Goal: Task Accomplishment & Management: Manage account settings

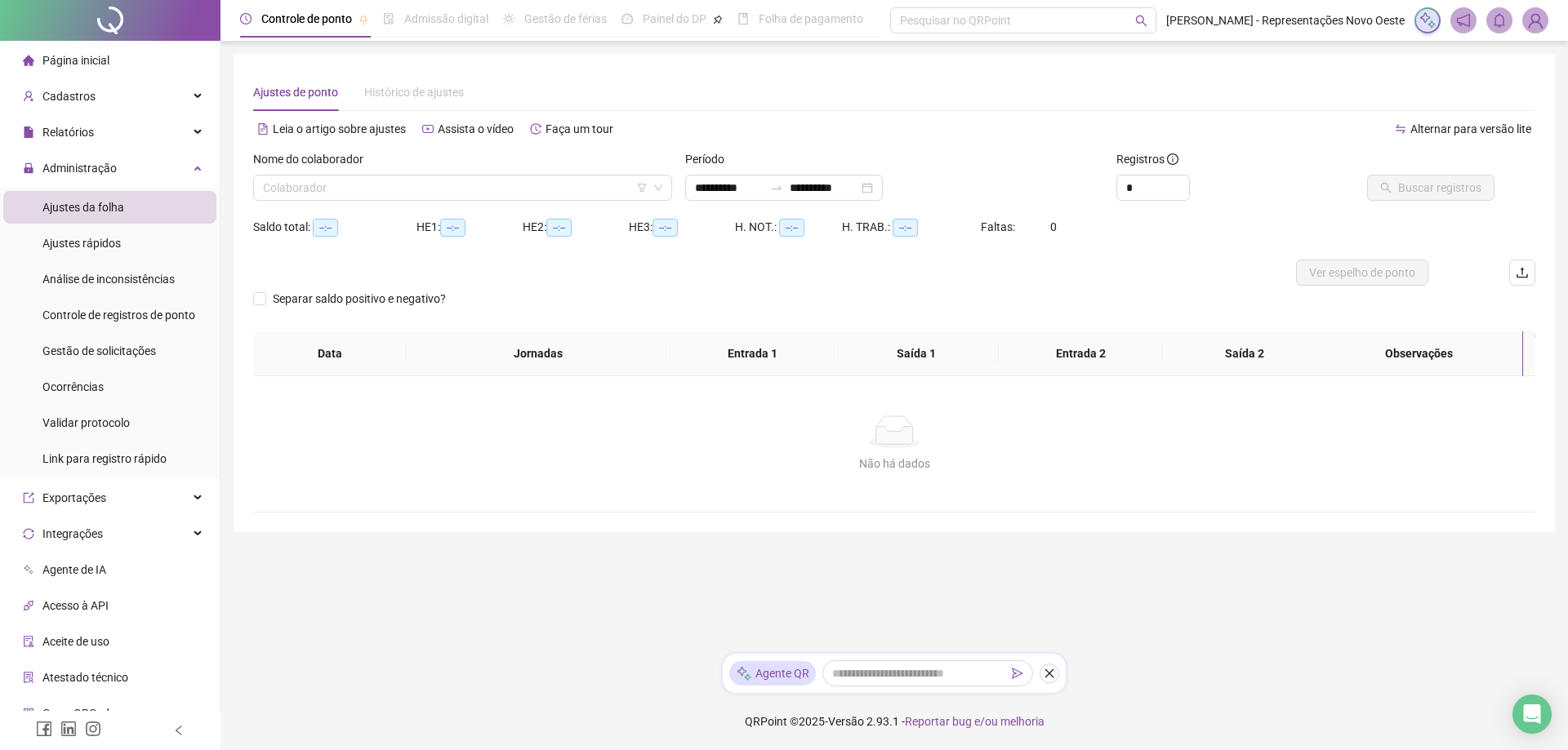
click at [75, 44] on div "Página inicial" at bounding box center [66, 61] width 87 height 33
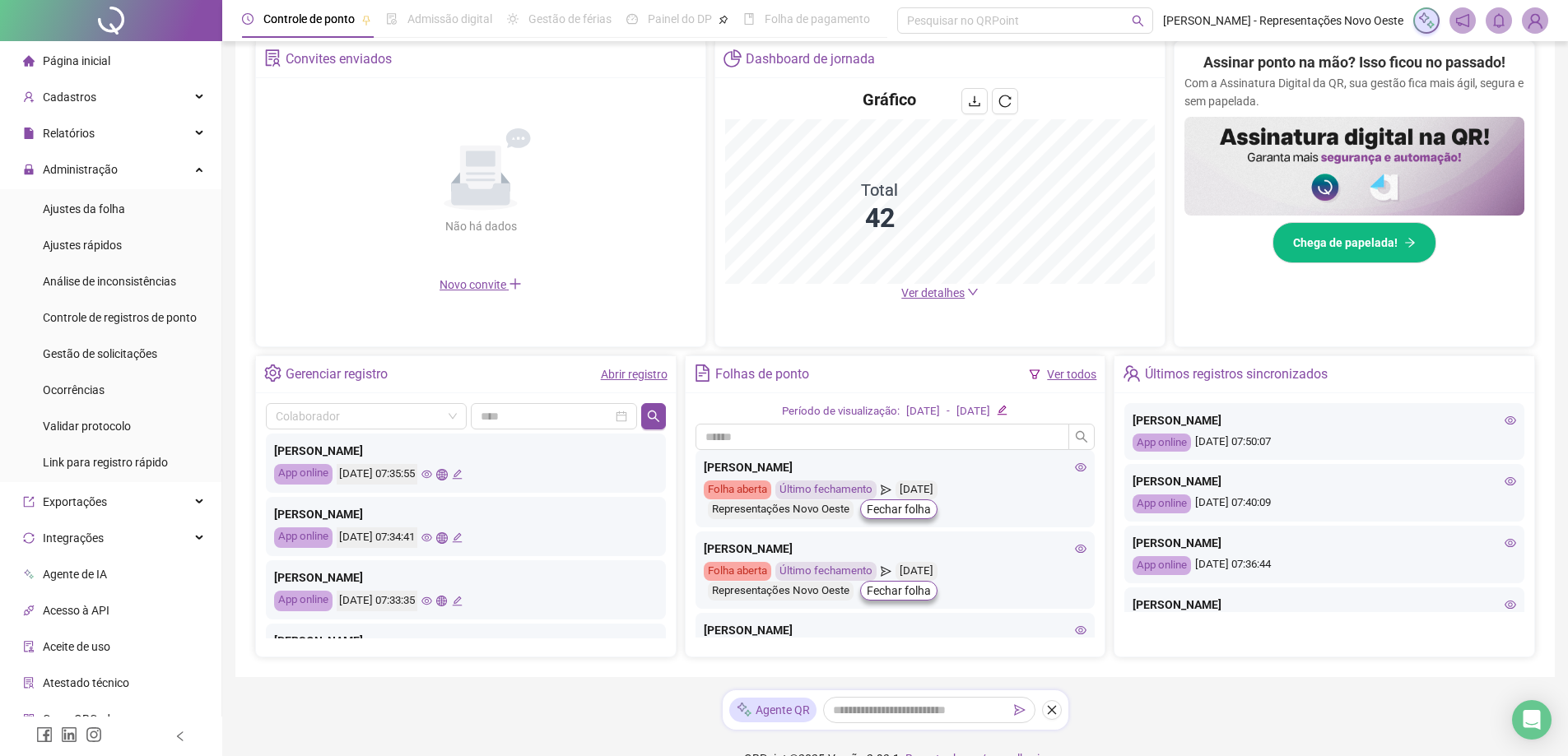
scroll to position [329, 0]
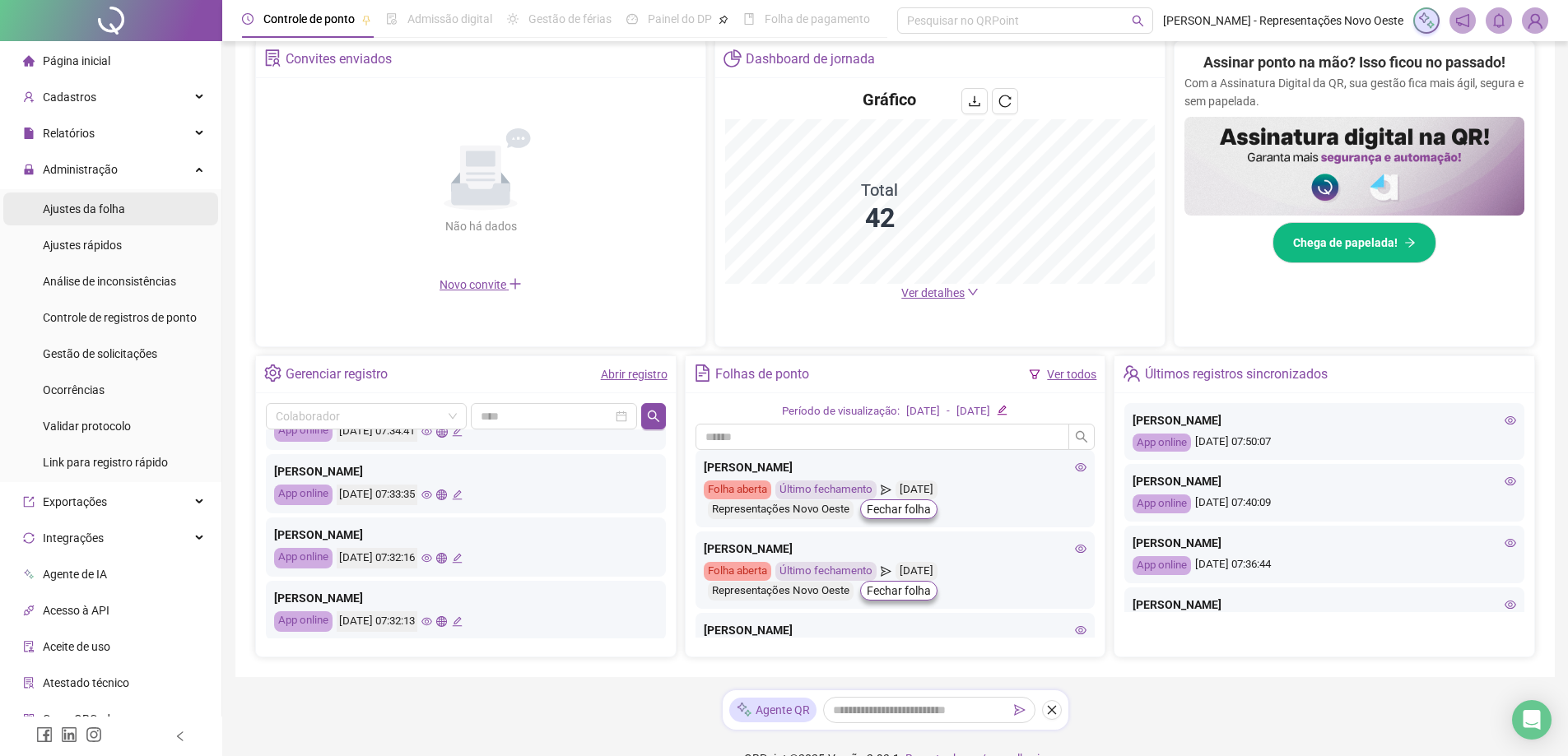
click at [106, 197] on div "Ajustes da folha" at bounding box center [84, 209] width 82 height 33
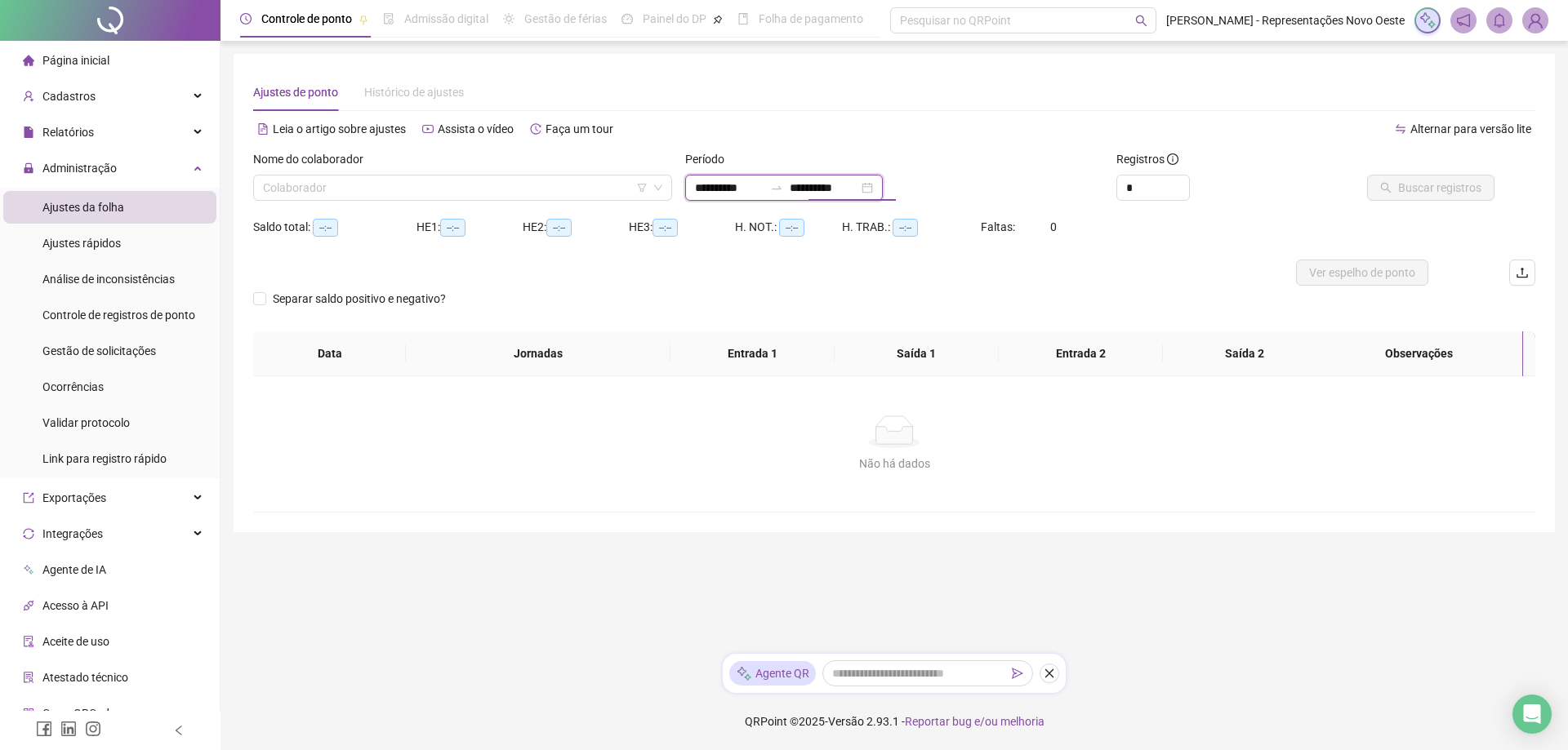
click at [858, 191] on input "**********" at bounding box center [824, 187] width 69 height 18
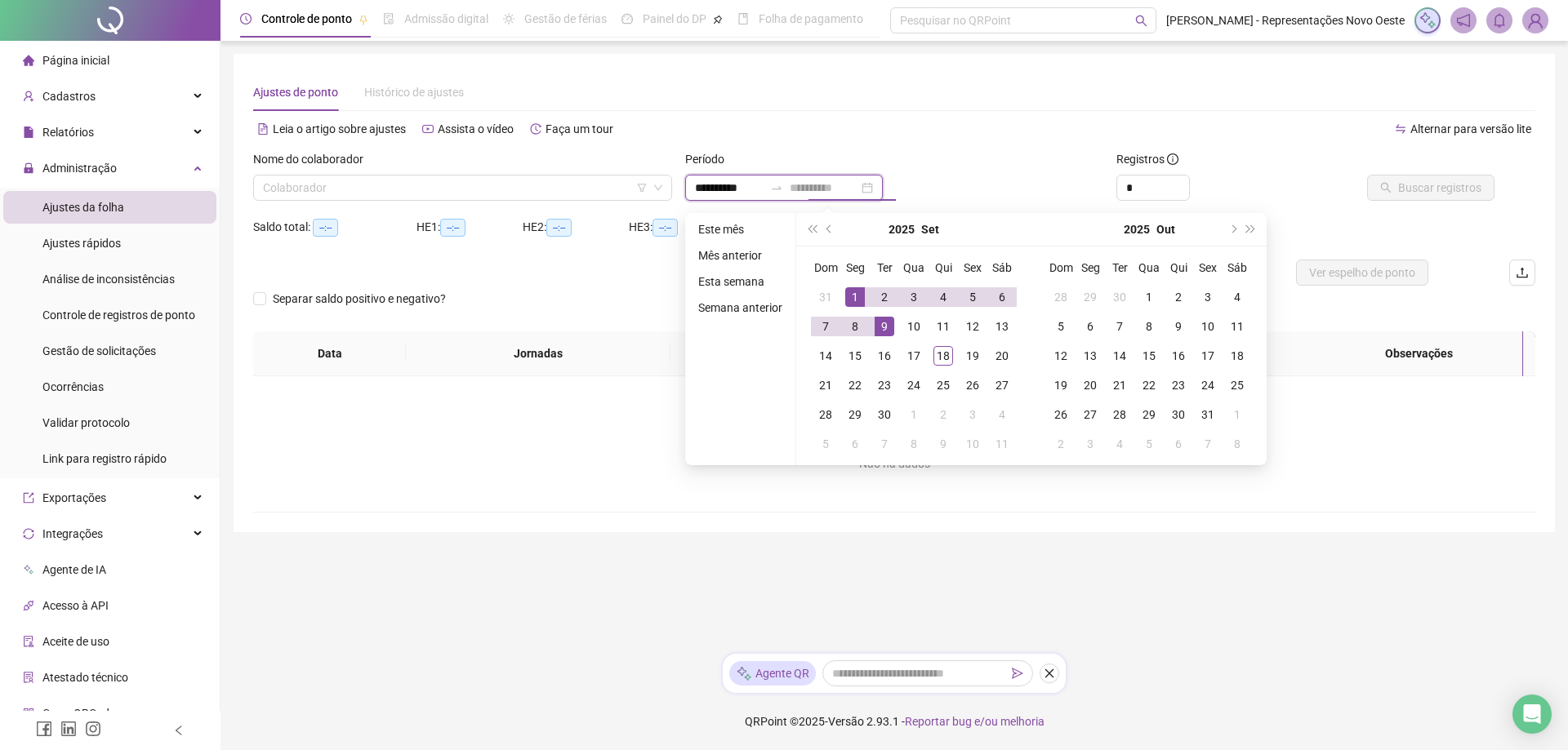
type input "**********"
click at [855, 297] on div "1" at bounding box center [855, 297] width 20 height 20
click at [942, 354] on div "18" at bounding box center [943, 356] width 20 height 20
type input "**********"
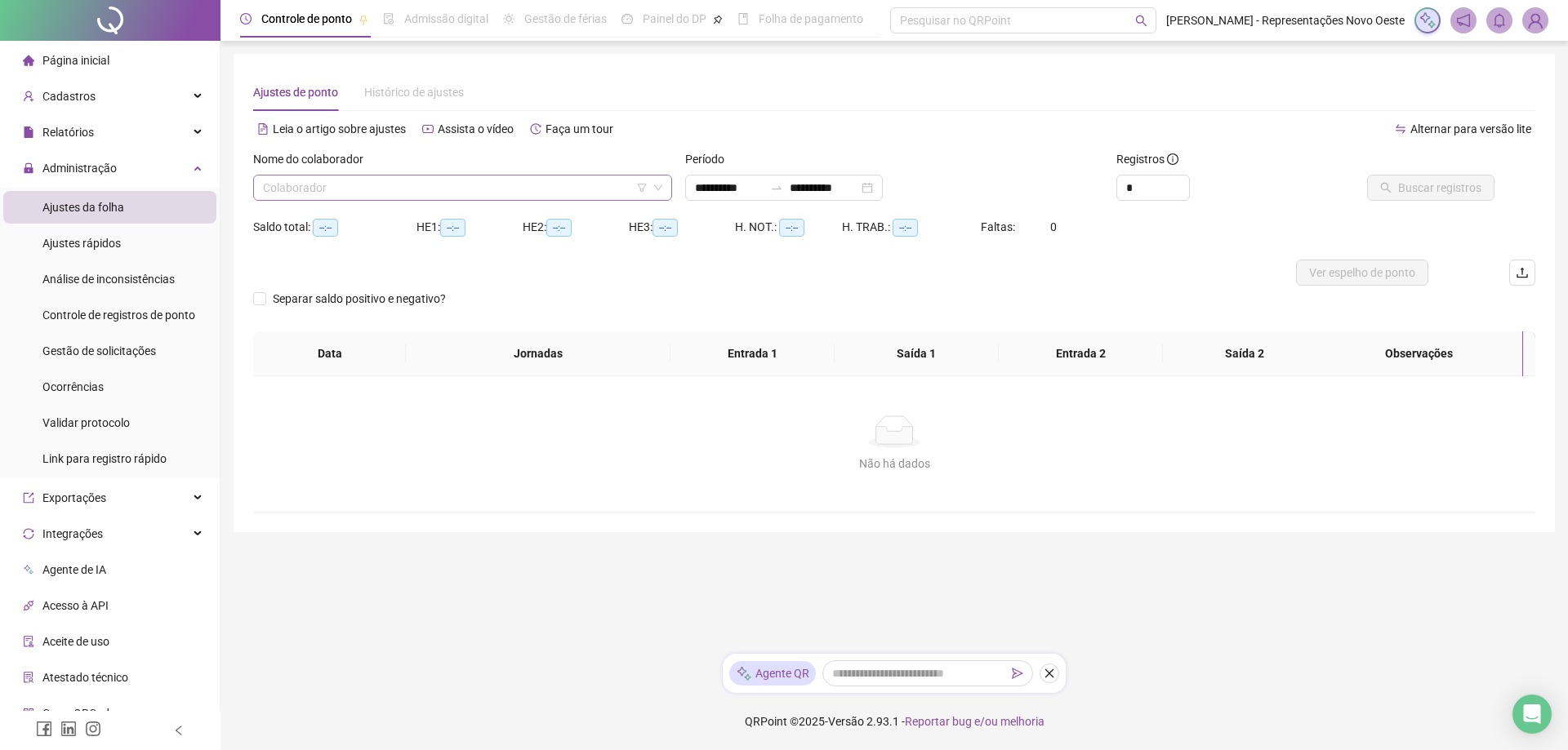
click at [499, 188] on input "search" at bounding box center [455, 188] width 385 height 25
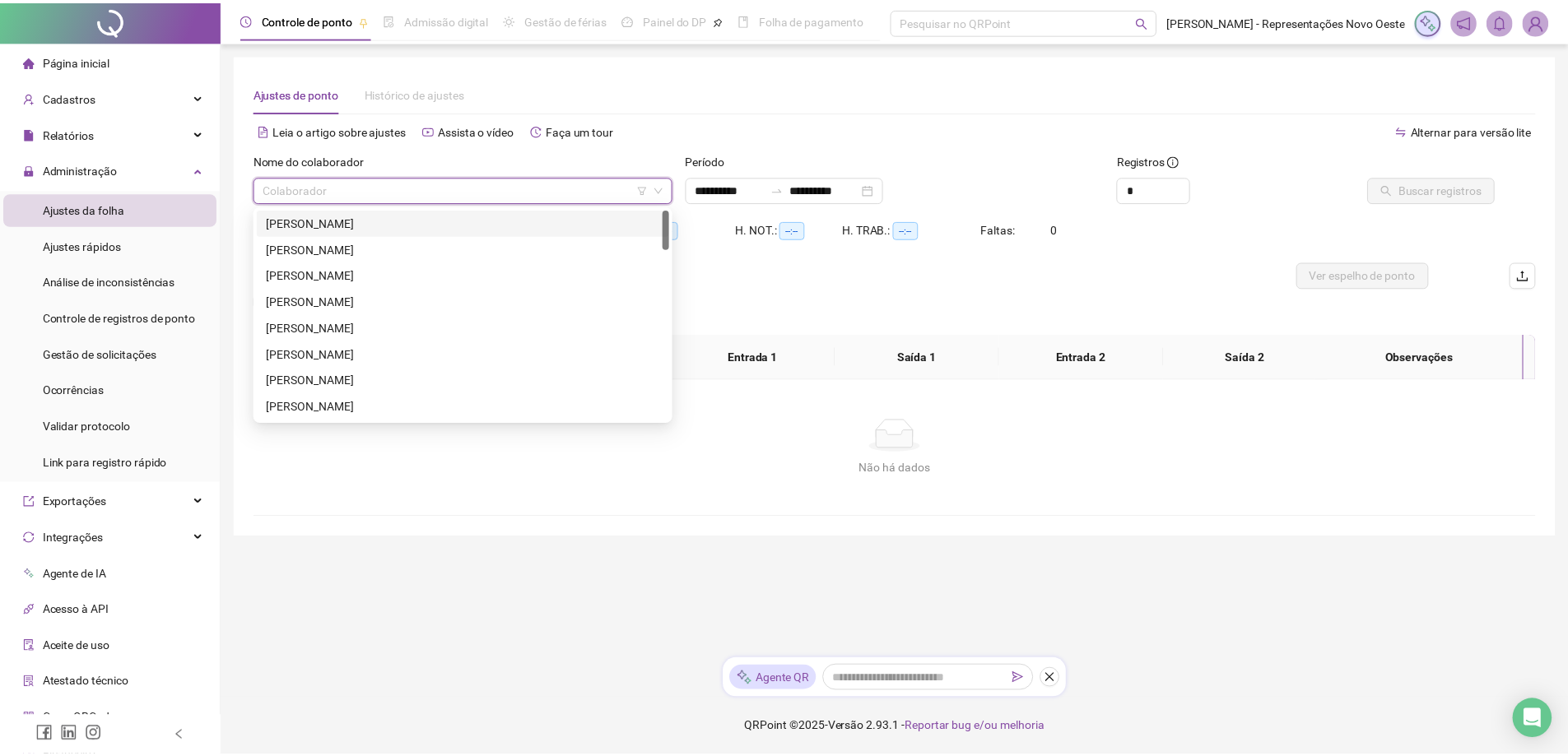
scroll to position [329, 0]
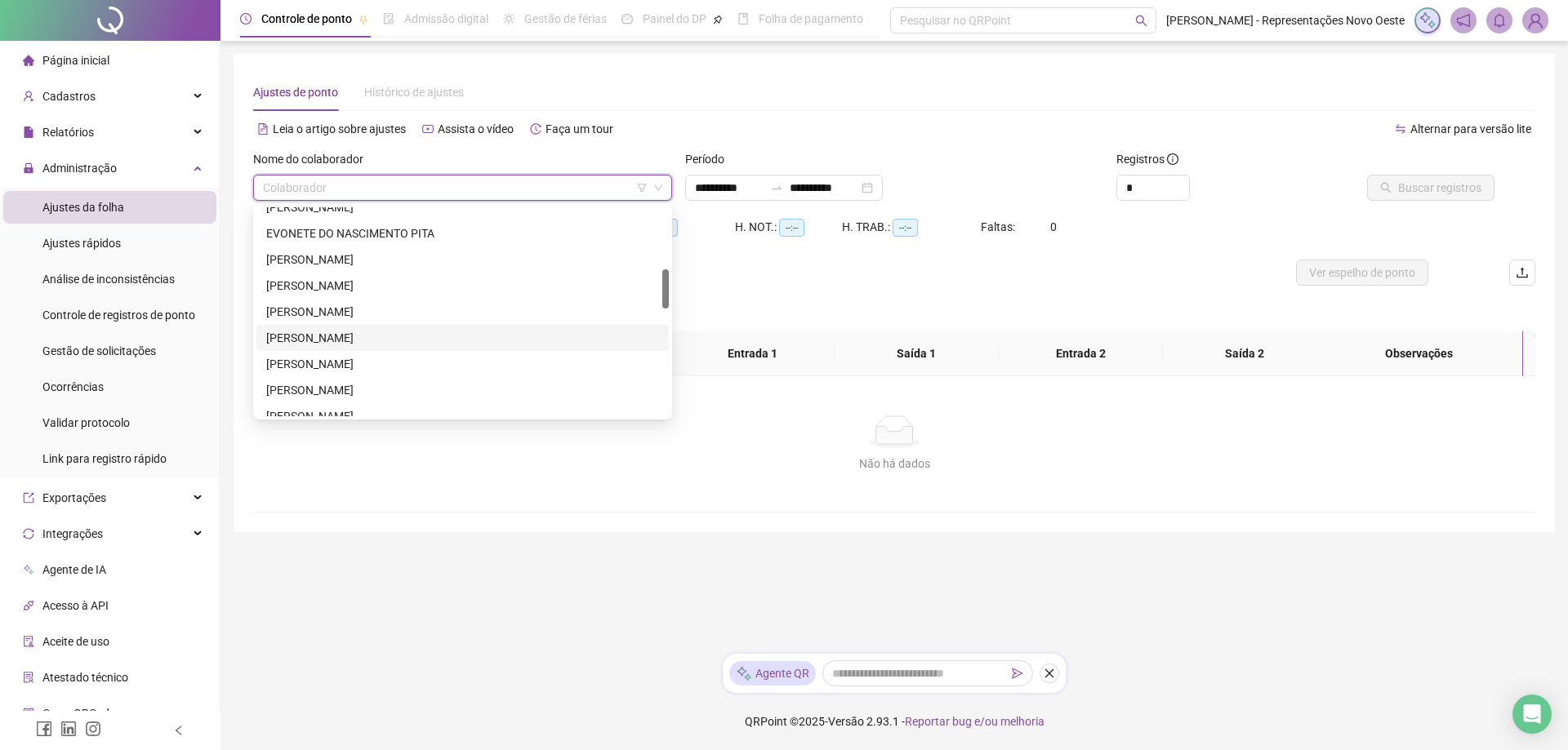
click at [363, 337] on div "[PERSON_NAME]" at bounding box center [462, 338] width 392 height 18
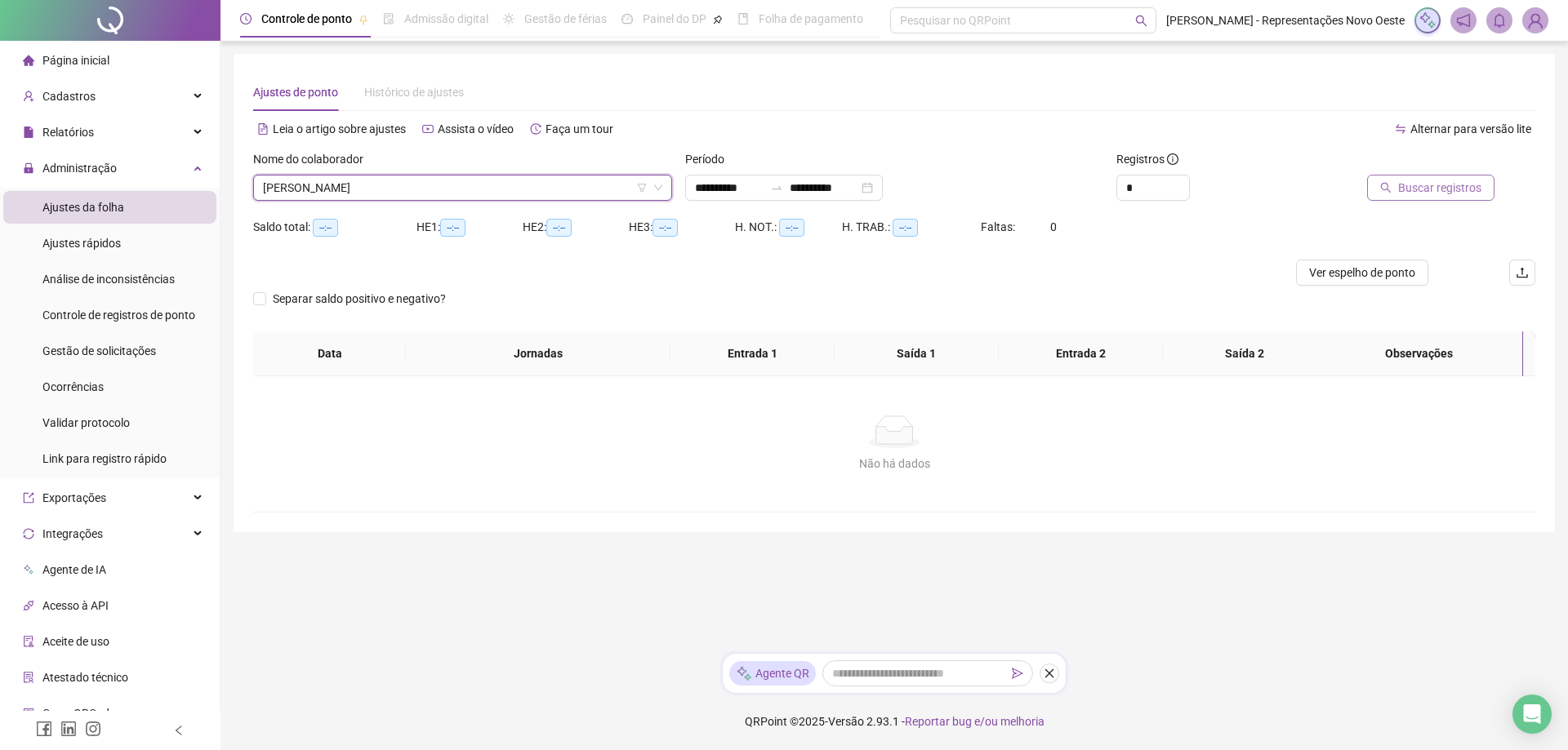
click at [1416, 188] on span "Buscar registros" at bounding box center [1439, 187] width 83 height 18
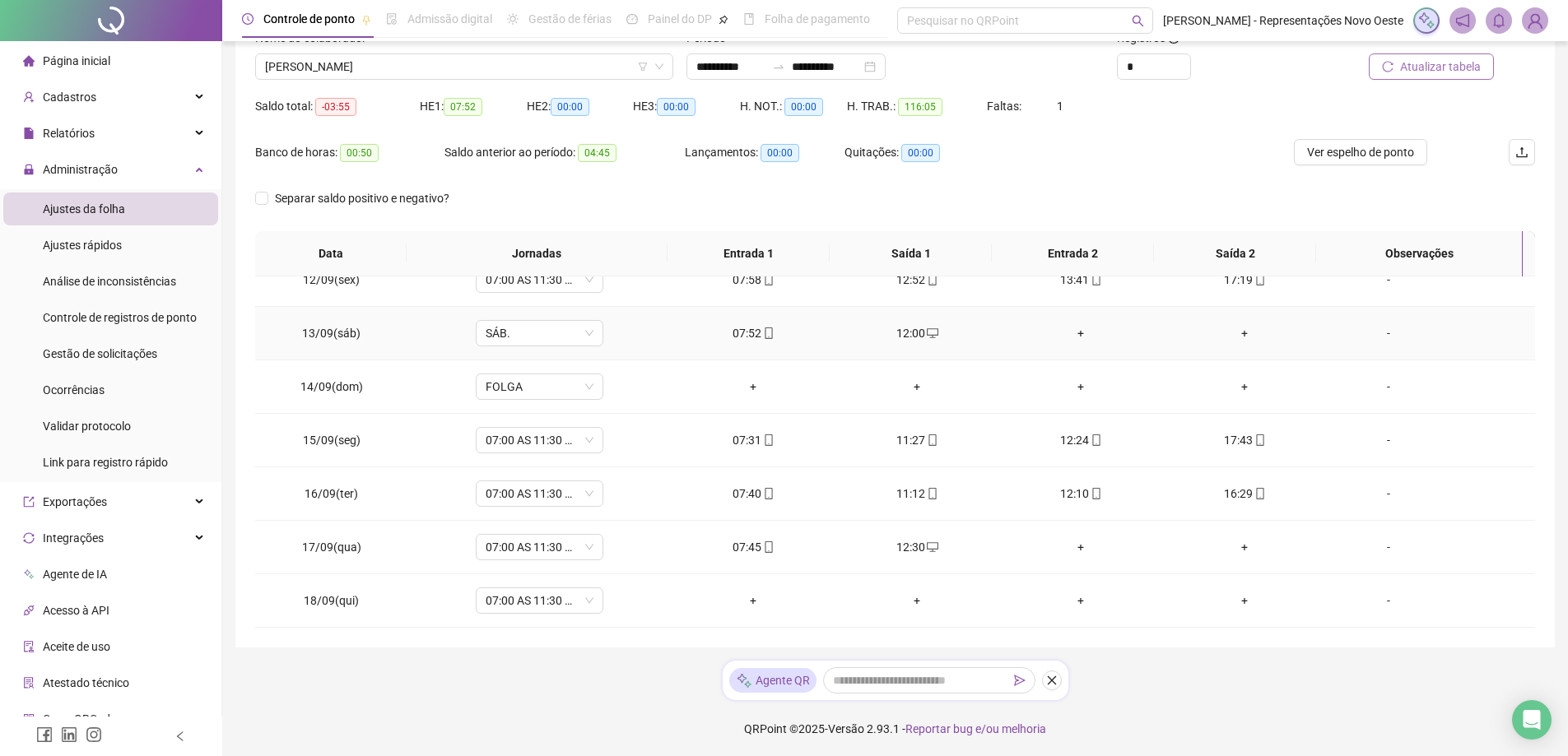
scroll to position [124, 0]
click at [75, 56] on span "Página inicial" at bounding box center [76, 61] width 68 height 13
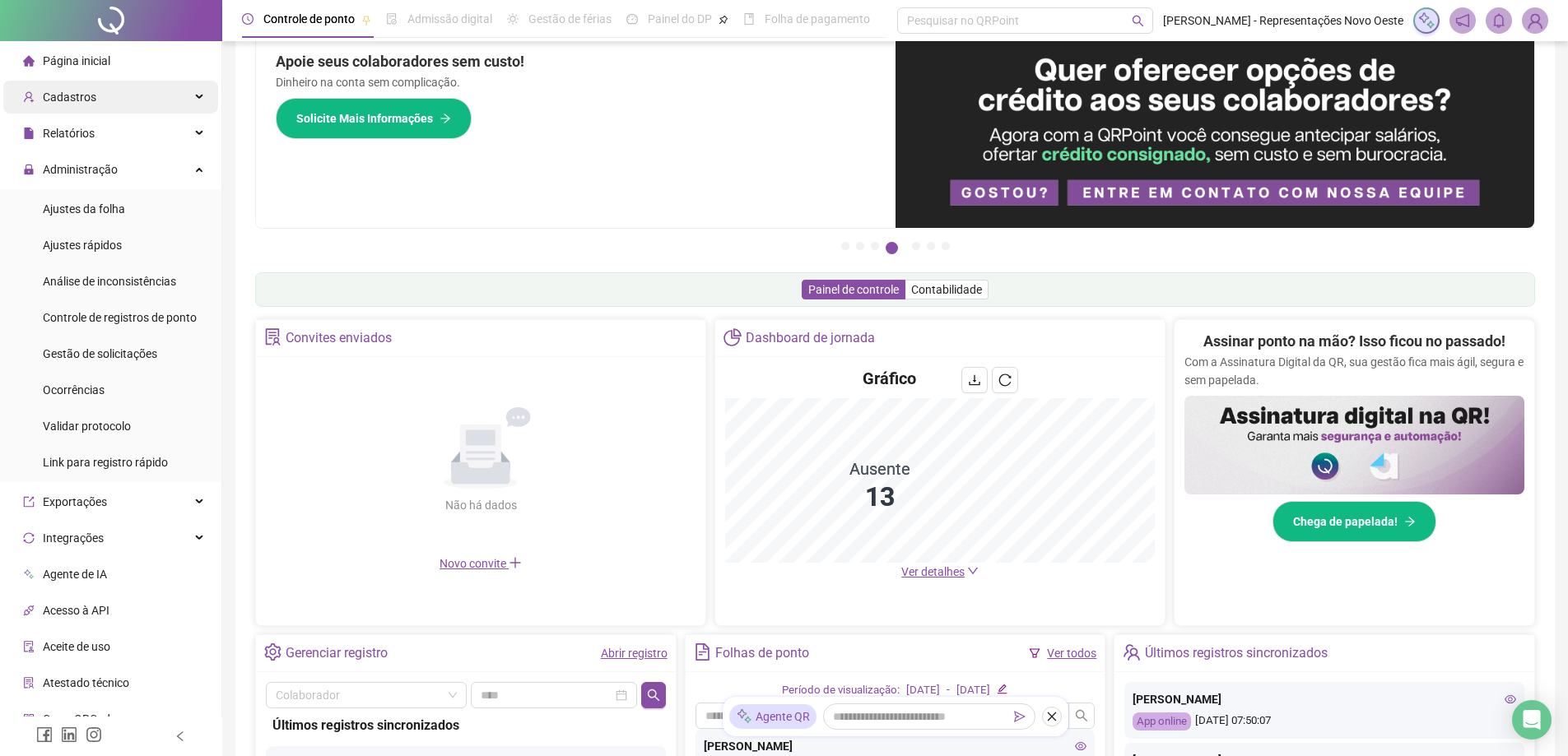
scroll to position [26, 0]
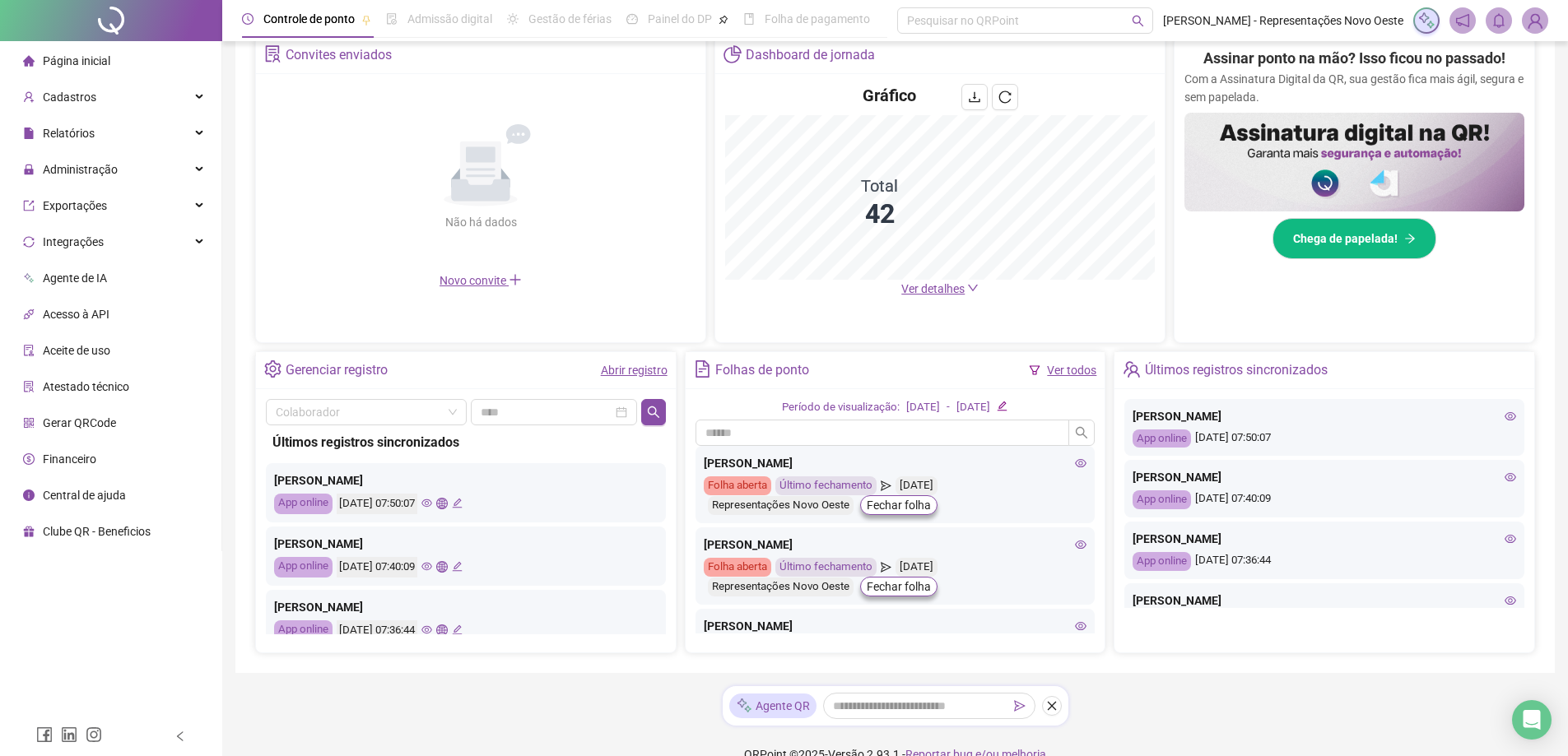
scroll to position [329, 0]
click at [931, 289] on span "Ver detalhes" at bounding box center [932, 287] width 63 height 13
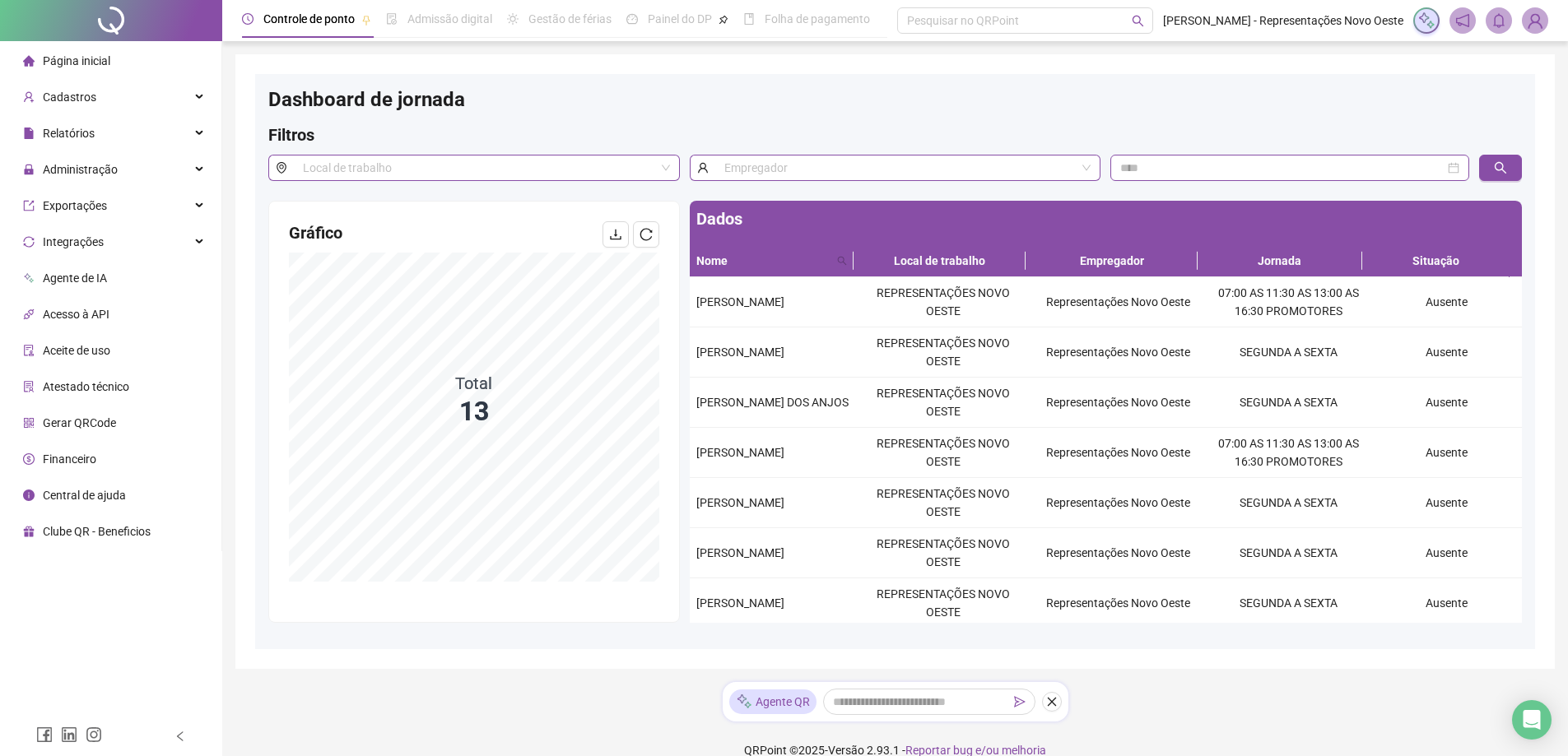
click at [145, 61] on li "Página inicial" at bounding box center [110, 61] width 214 height 33
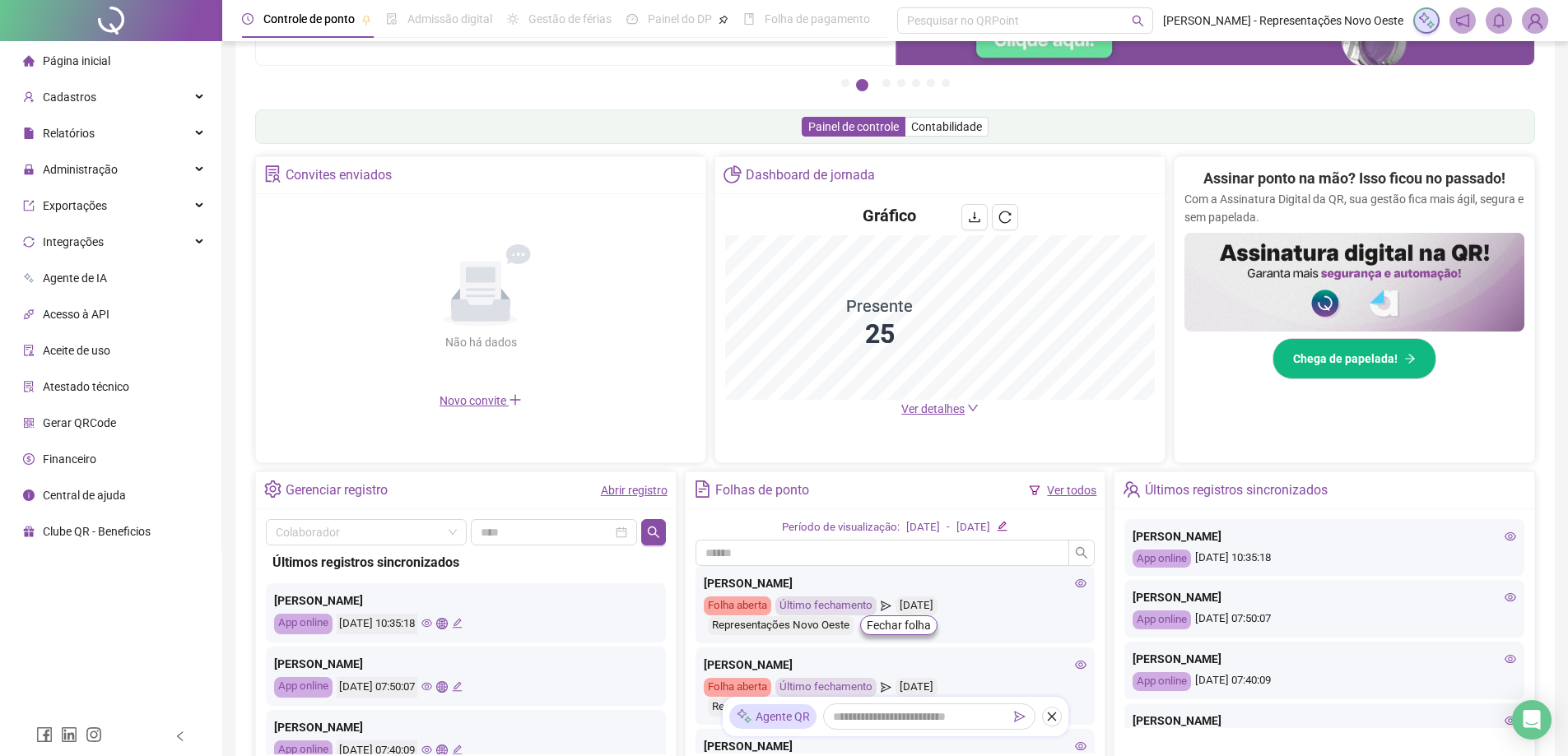
scroll to position [82, 0]
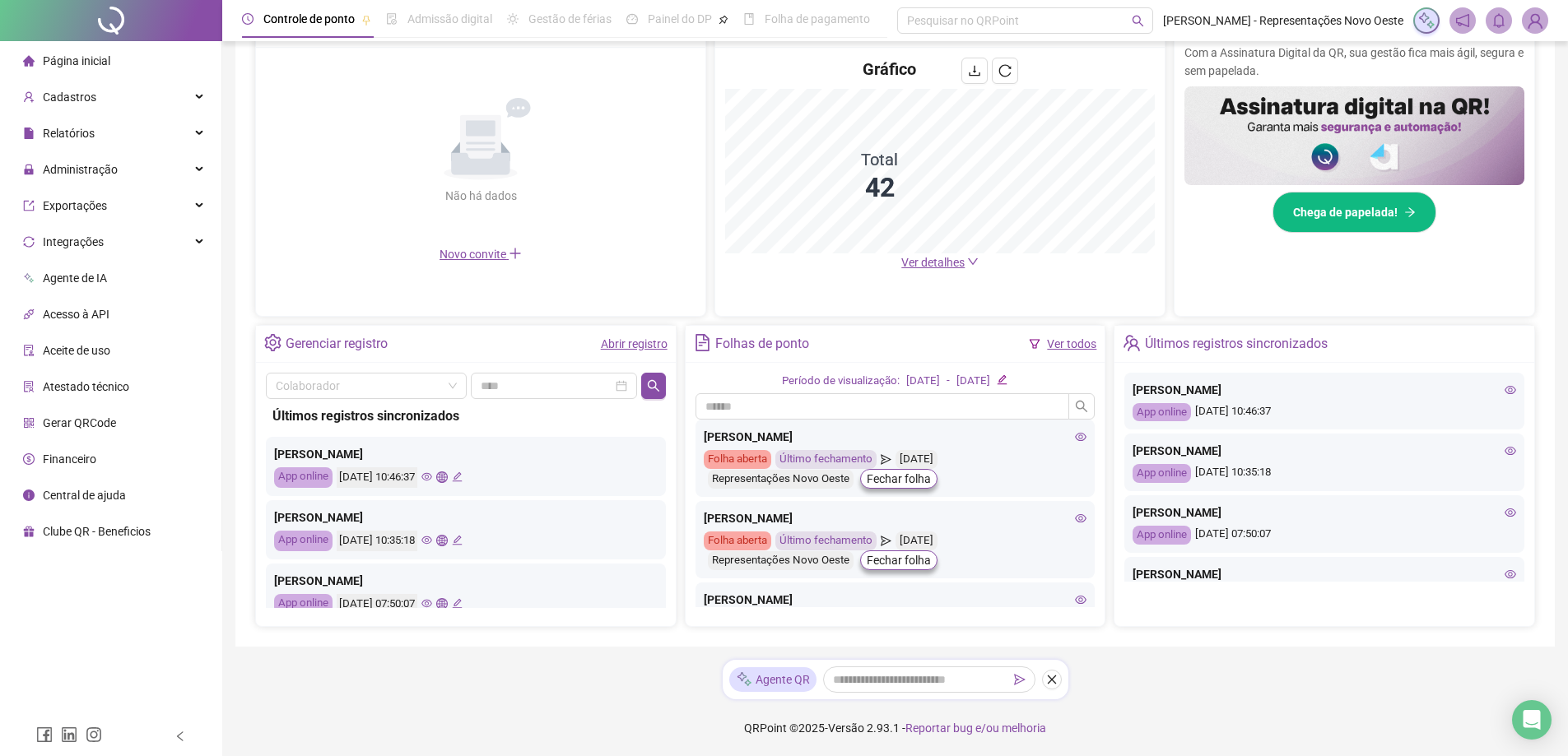
scroll to position [355, 0]
click at [86, 61] on span "Página inicial" at bounding box center [76, 61] width 68 height 13
click at [97, 176] on span "Administração" at bounding box center [80, 170] width 75 height 13
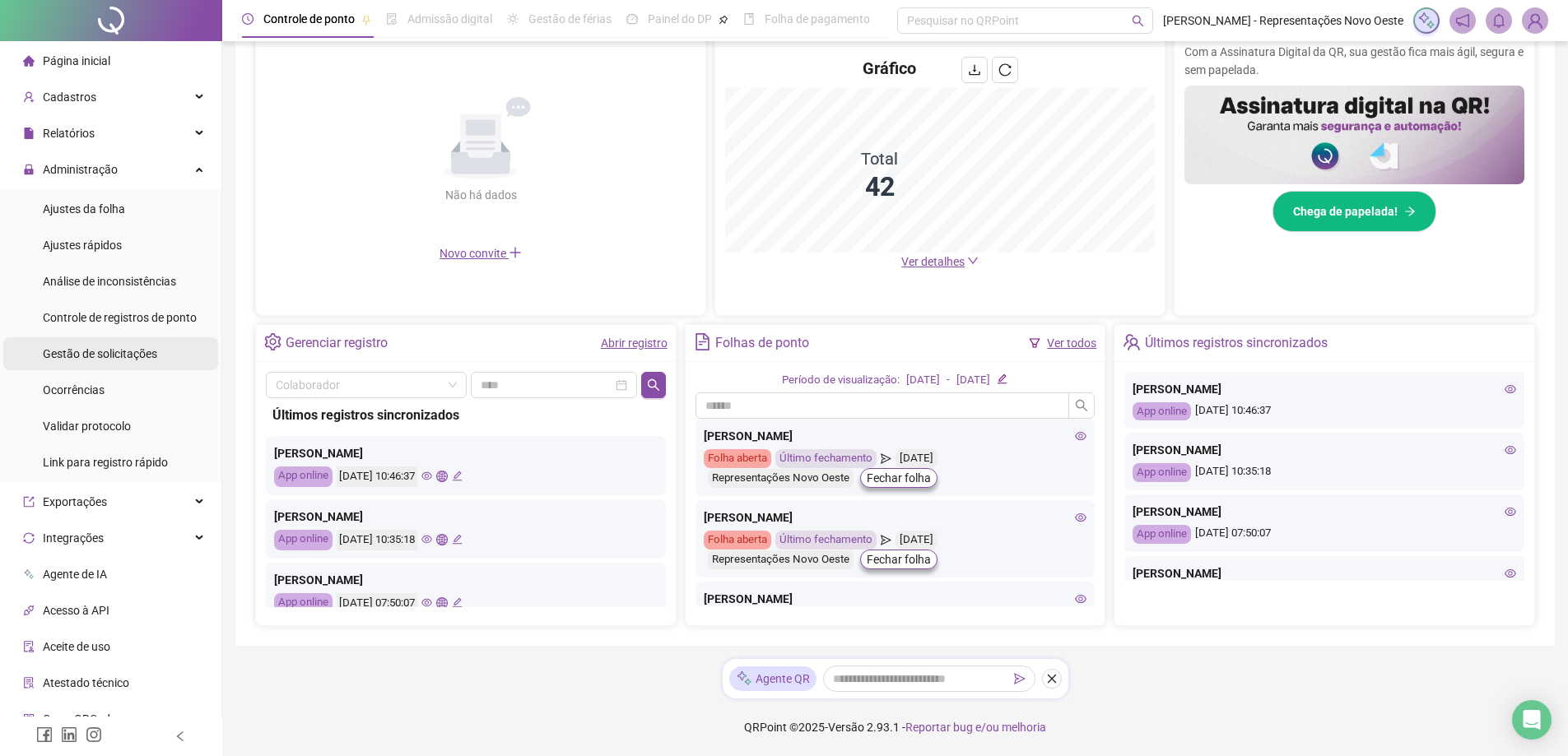
click at [128, 351] on span "Gestão de solicitações" at bounding box center [100, 354] width 114 height 13
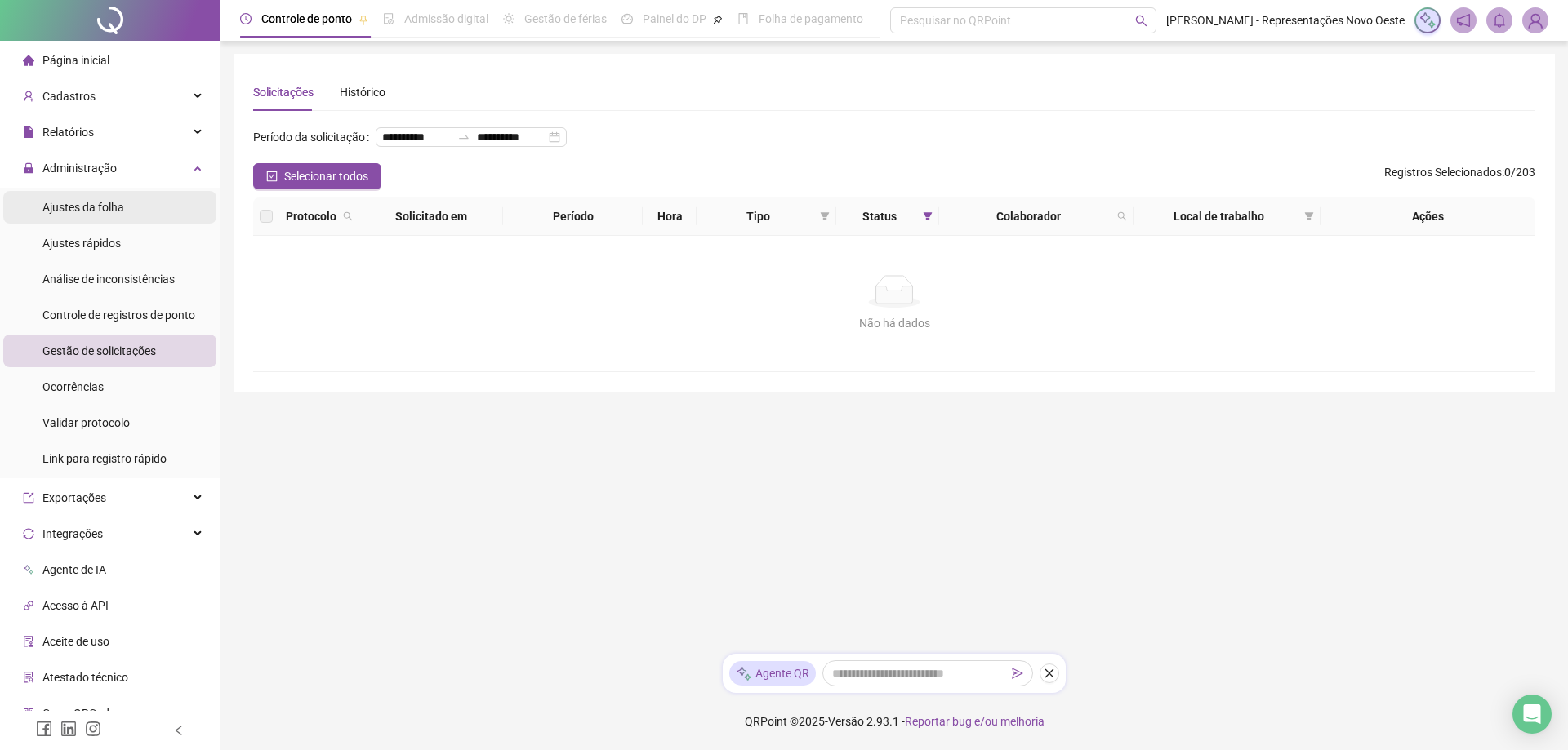
click at [148, 211] on li "Ajustes da folha" at bounding box center [109, 207] width 213 height 33
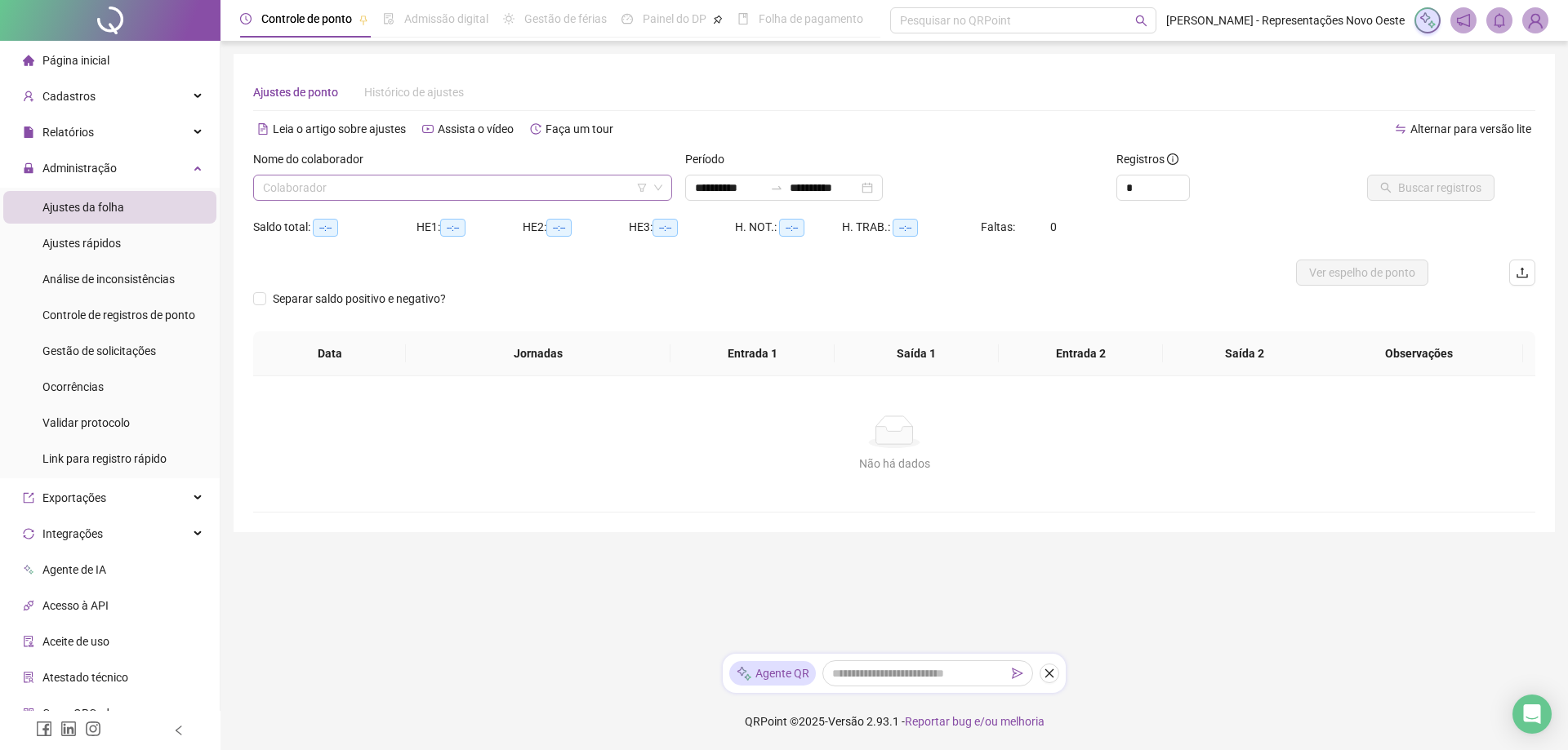
type input "**********"
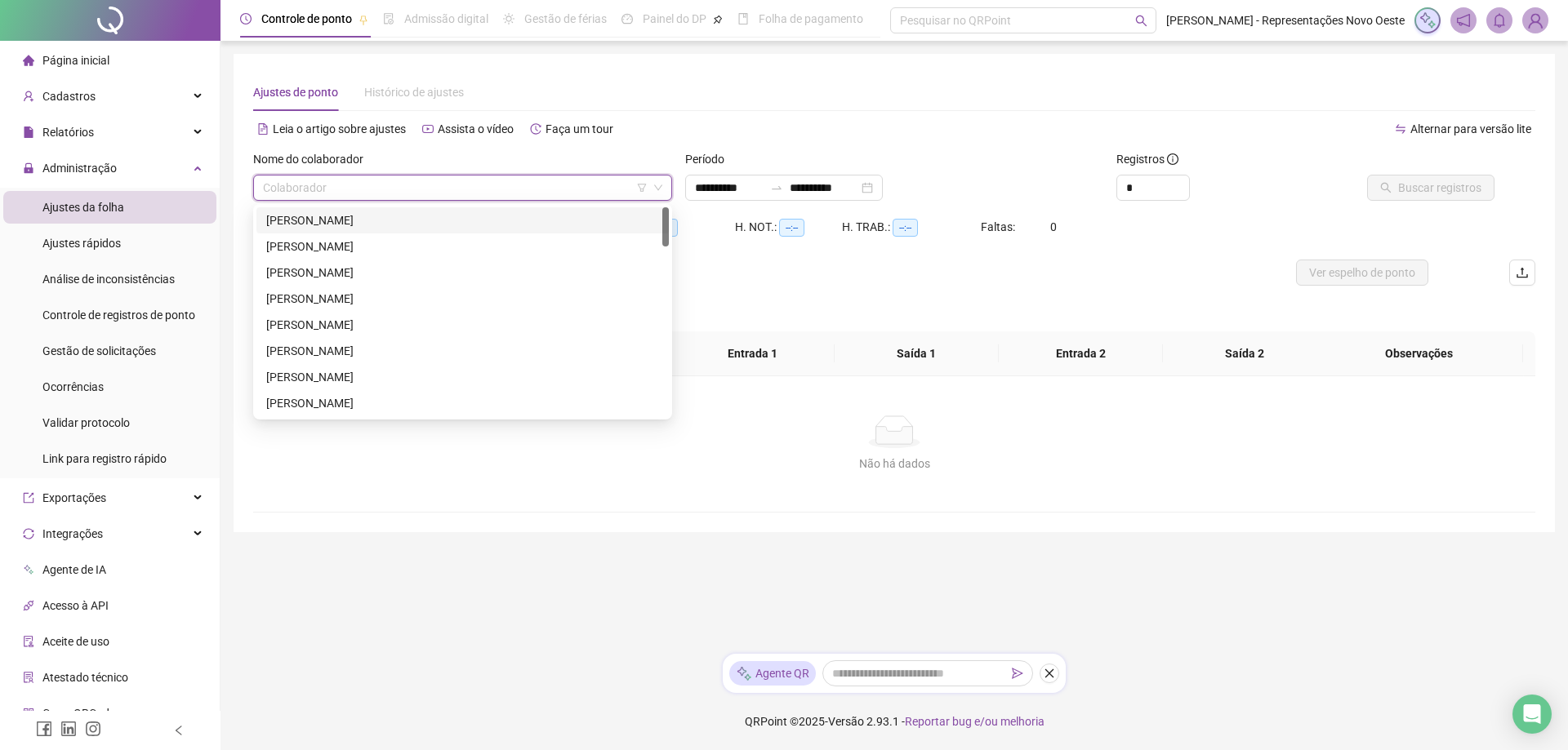
click at [556, 193] on input "search" at bounding box center [455, 188] width 385 height 25
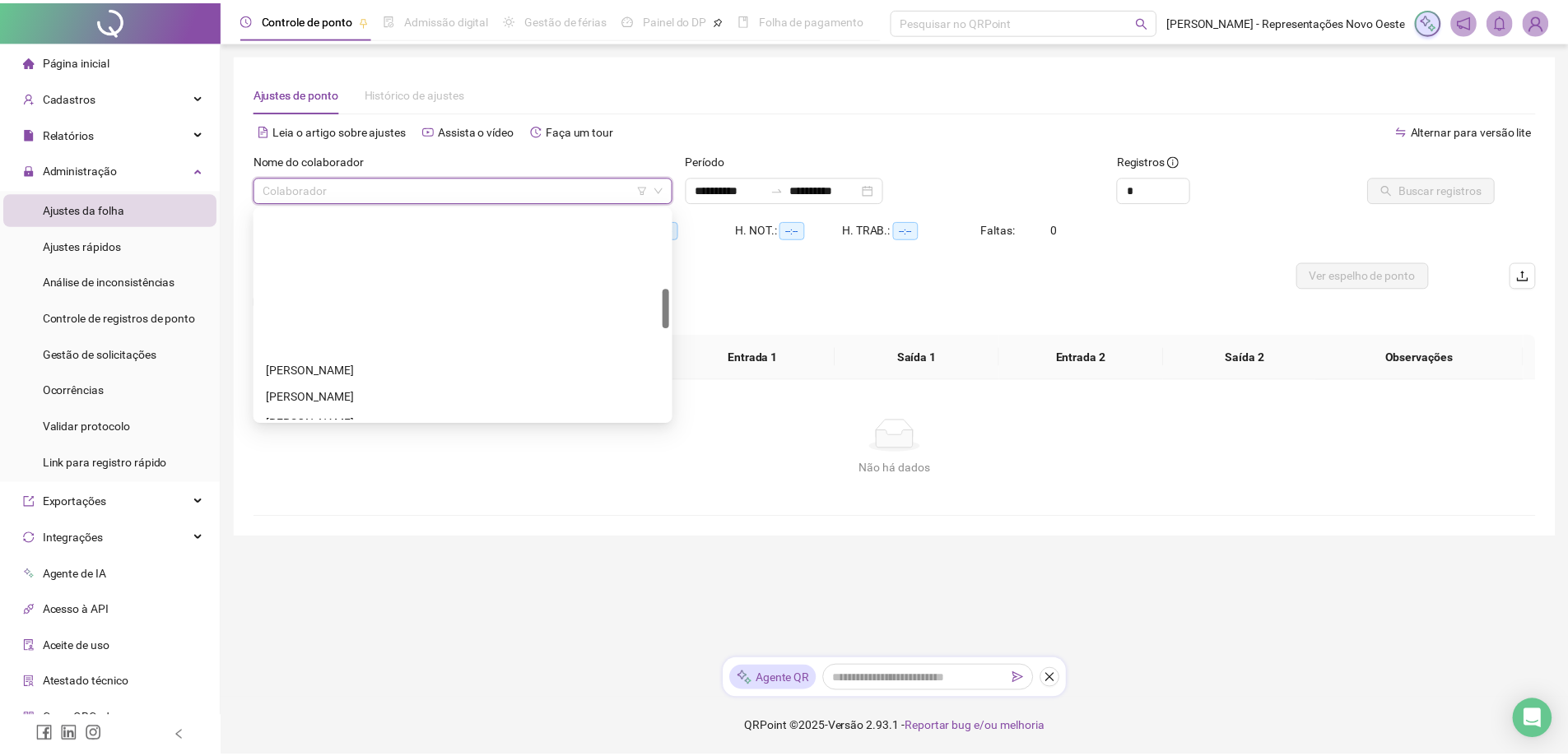
scroll to position [412, 0]
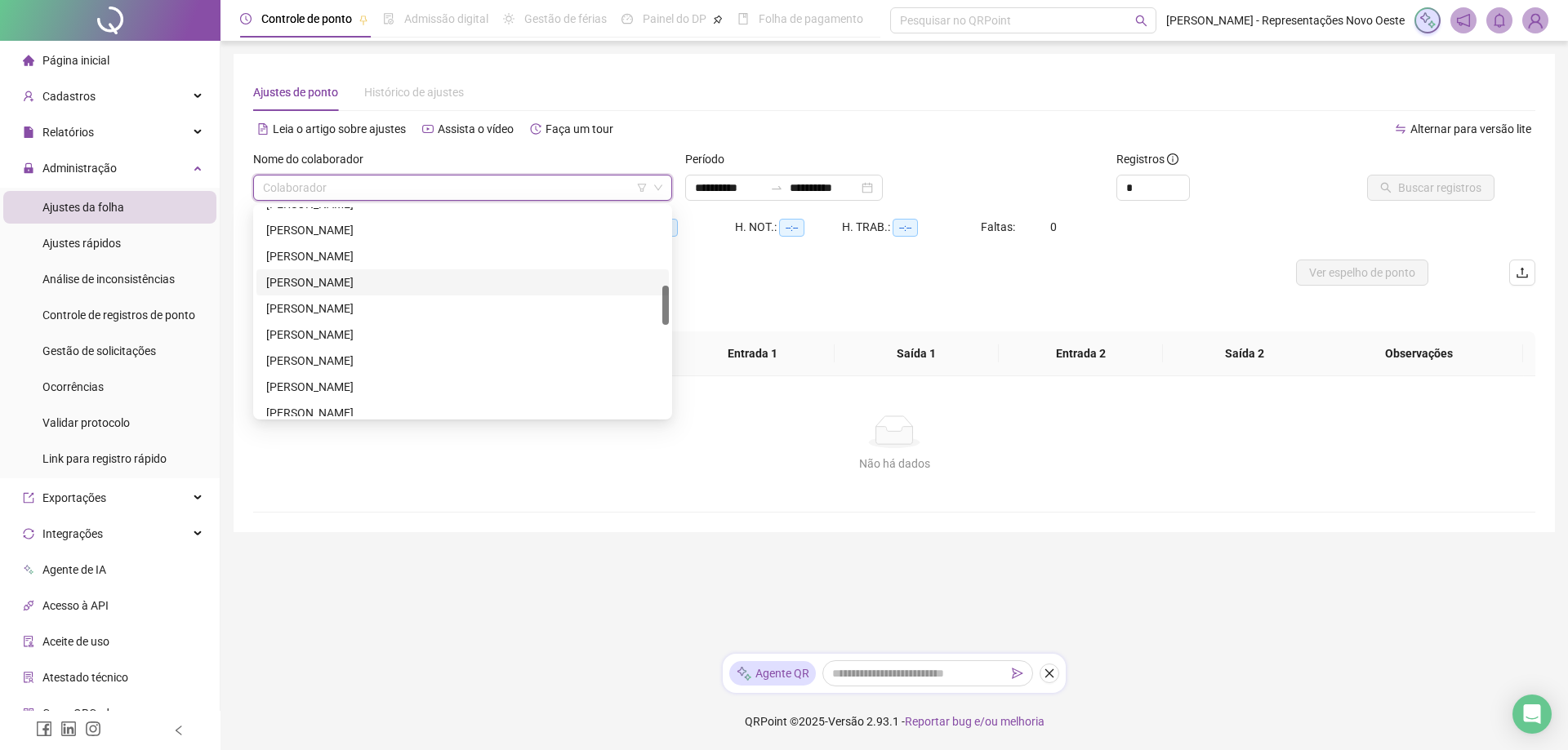
click at [362, 283] on div "[PERSON_NAME]" at bounding box center [462, 282] width 392 height 18
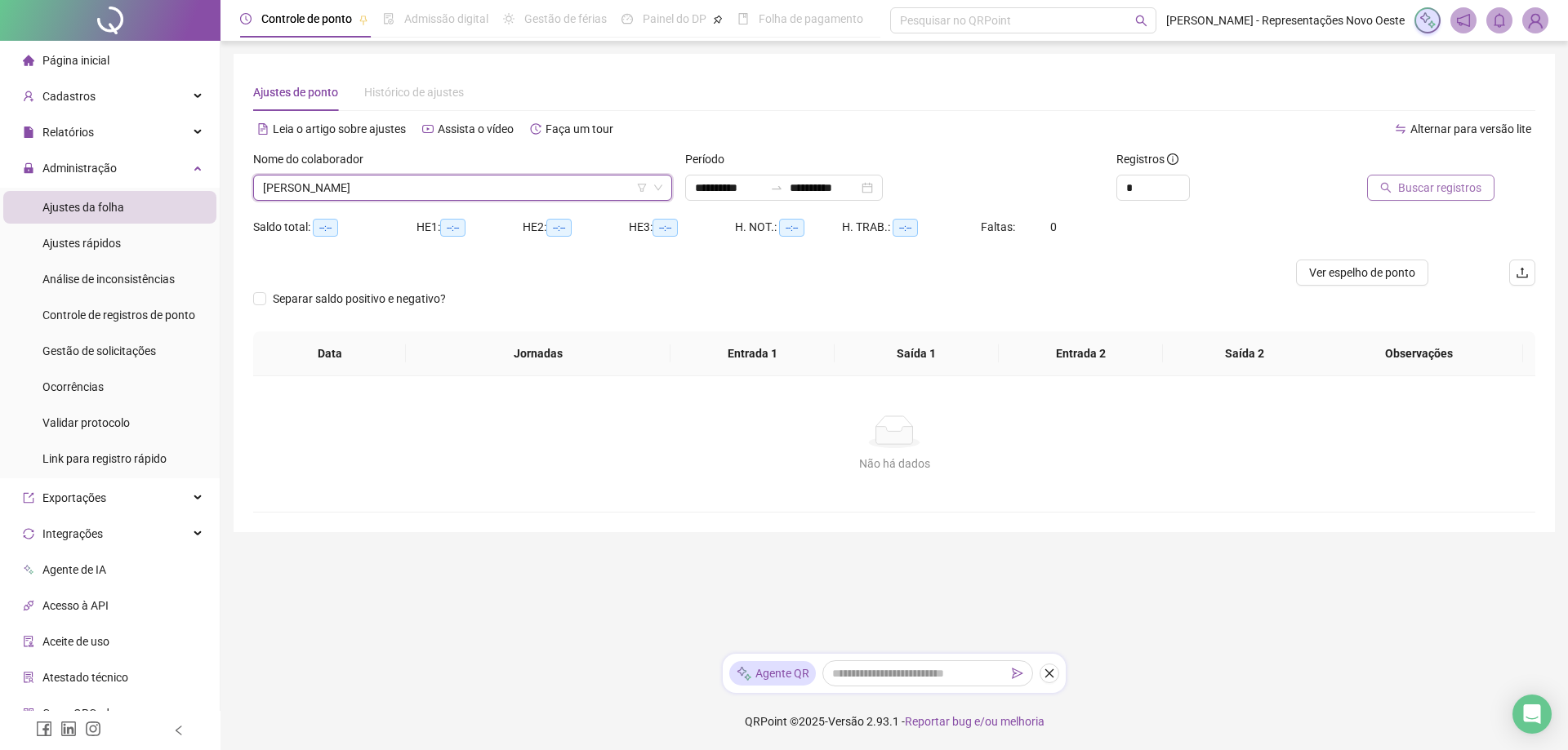
click at [1421, 189] on span "Buscar registros" at bounding box center [1439, 187] width 83 height 18
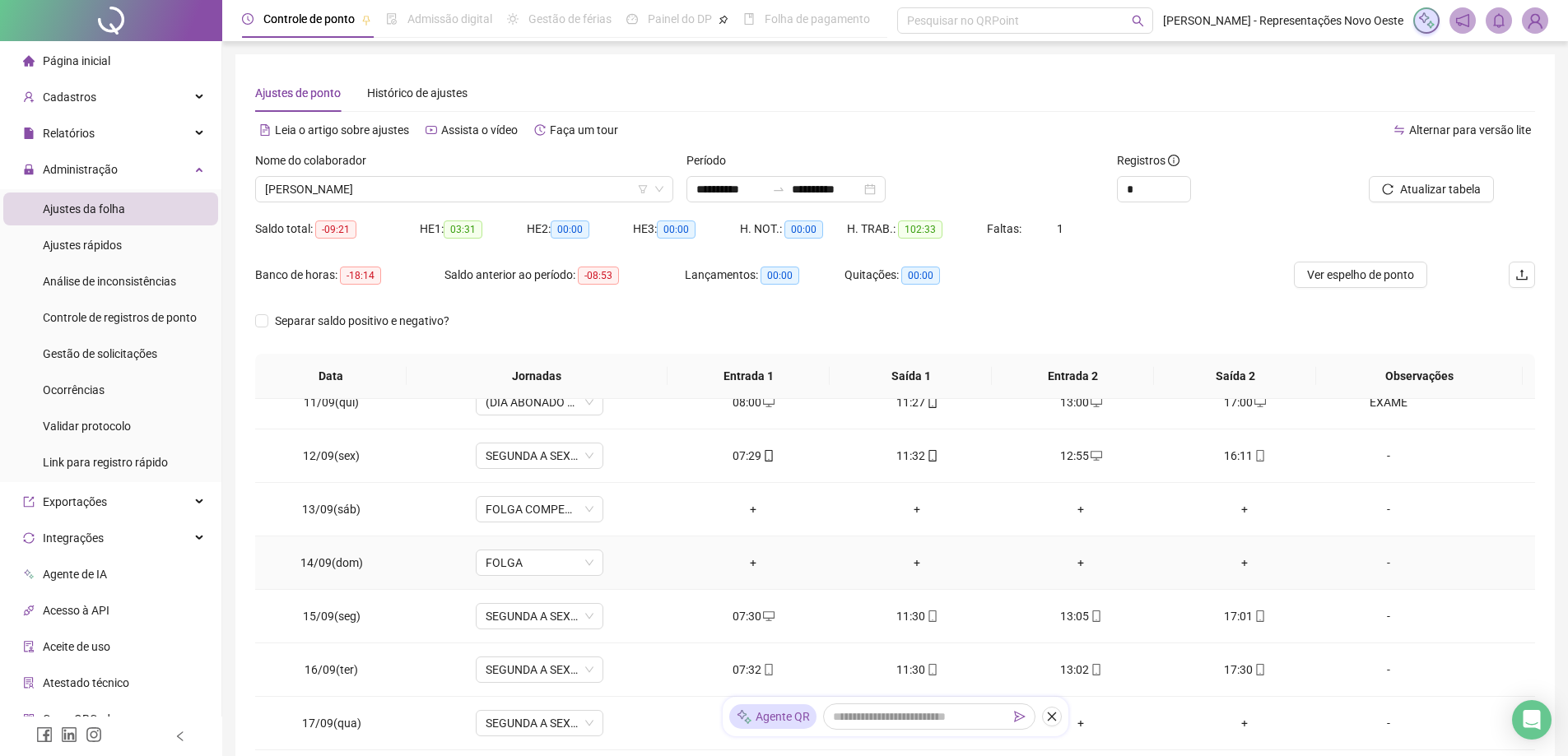
scroll to position [124, 0]
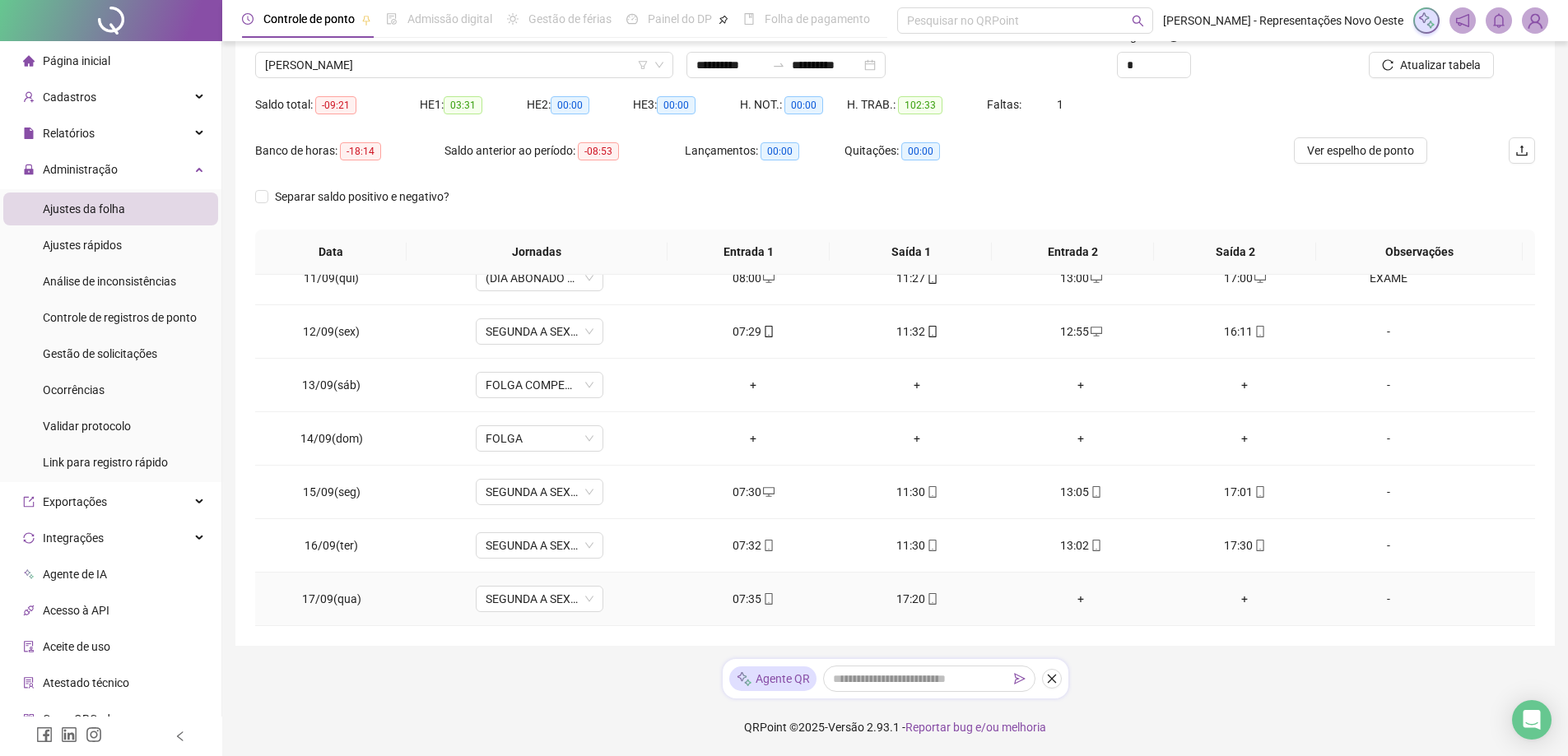
click at [1084, 596] on div "+" at bounding box center [1081, 599] width 137 height 18
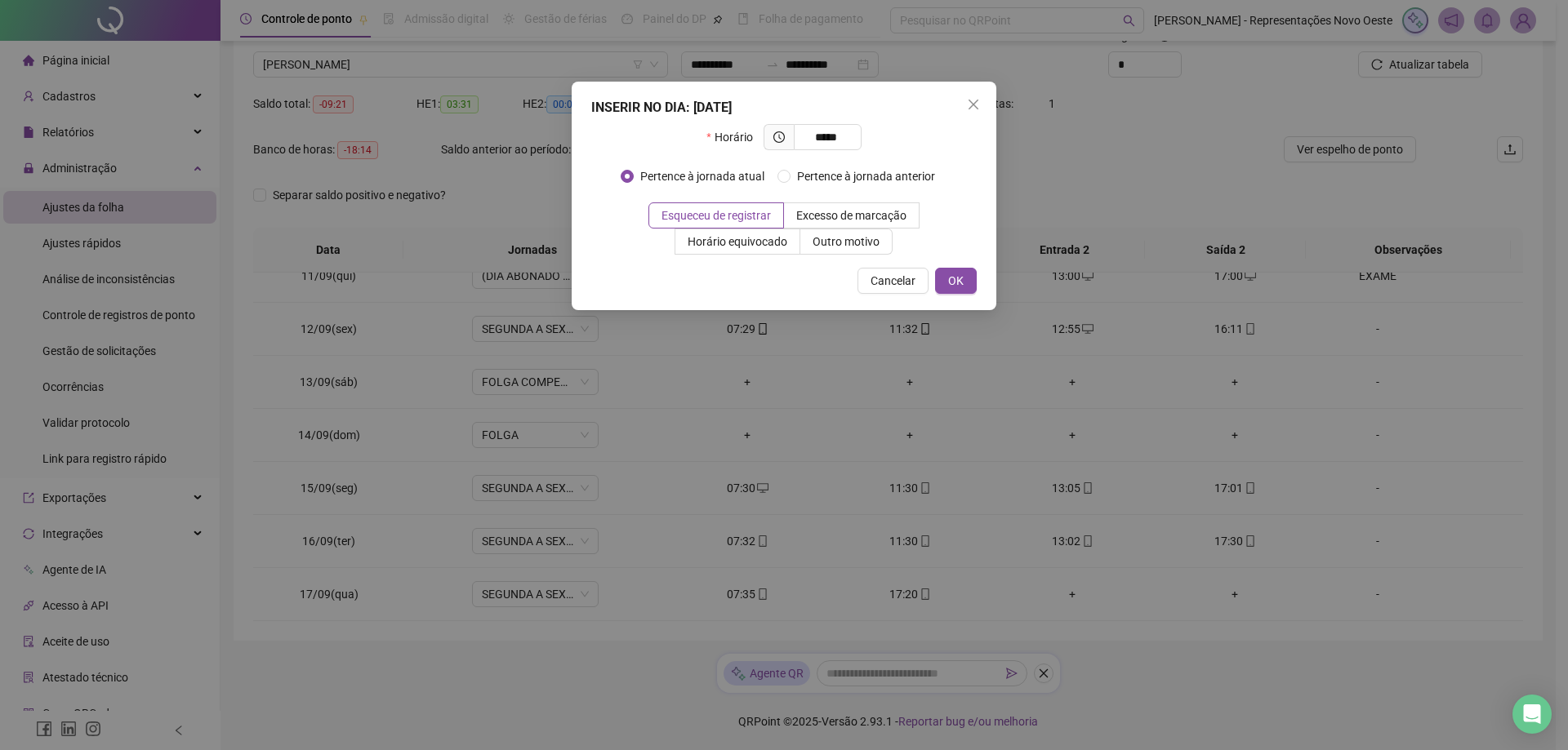
type input "*****"
click at [954, 266] on div "INSERIR NO DIA : 17/09/2025 Horário ***** Pertence à jornada atual Pertence à j…" at bounding box center [783, 196] width 425 height 229
click at [954, 279] on span "OK" at bounding box center [955, 281] width 15 height 18
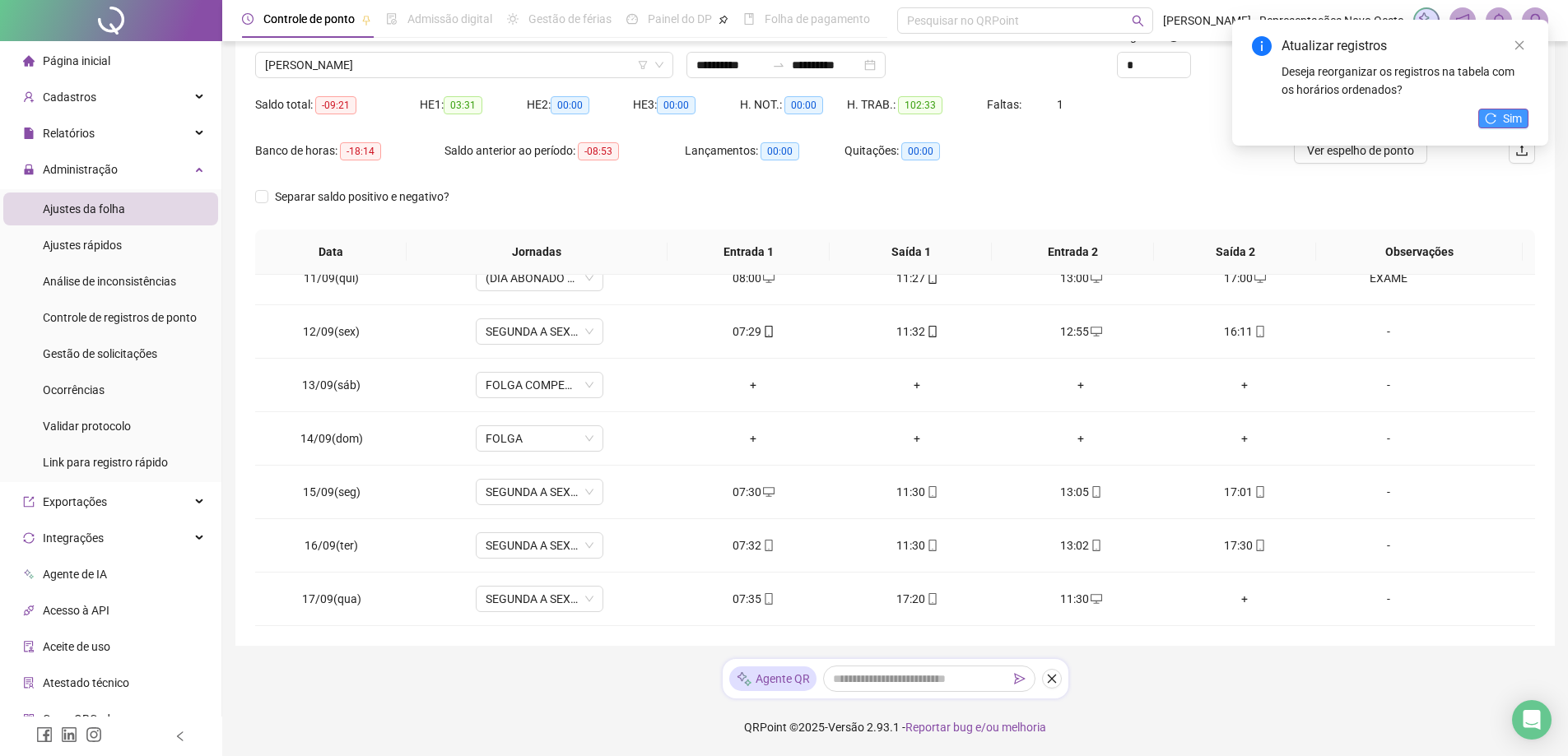
click at [1486, 115] on icon "reload" at bounding box center [1491, 118] width 11 height 11
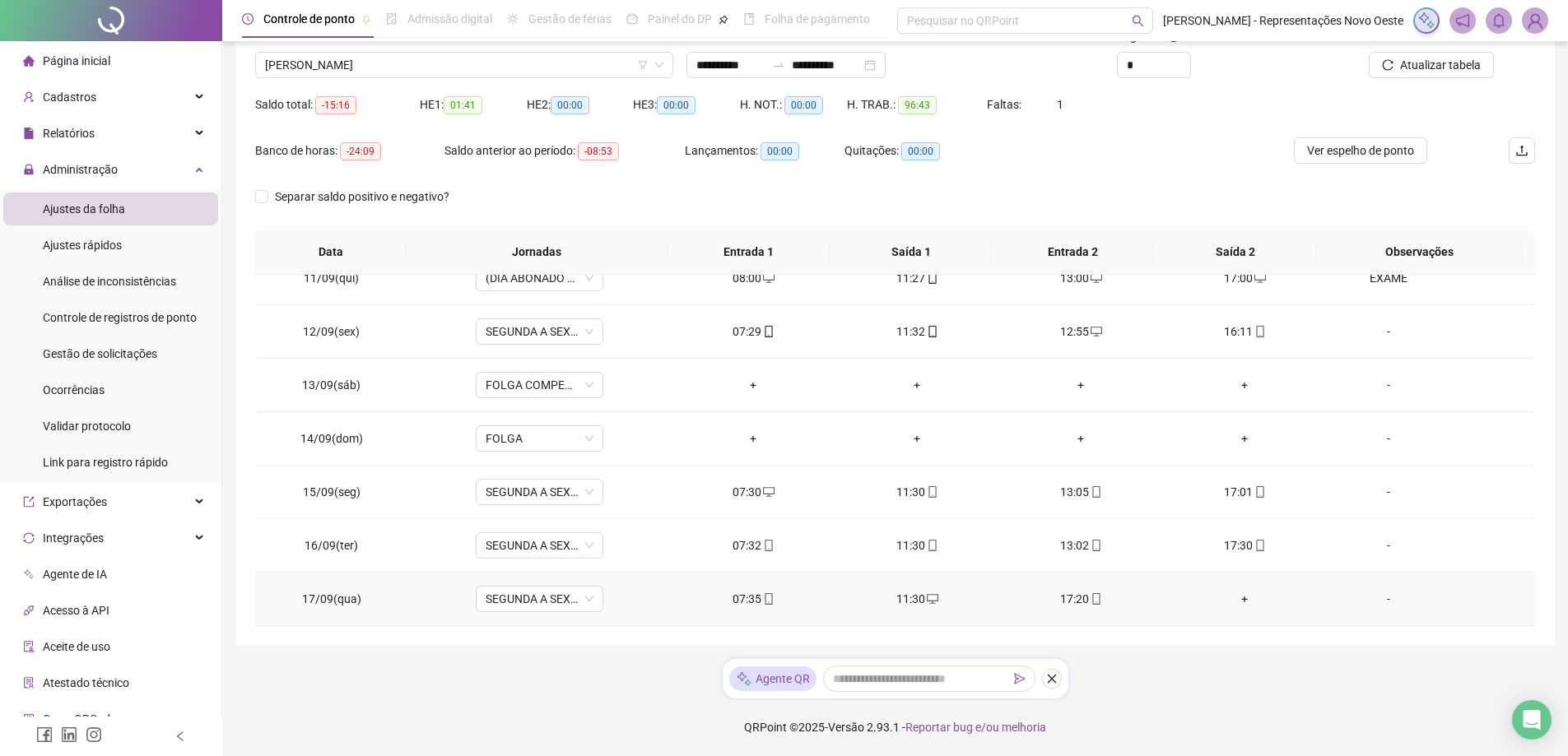
click at [1238, 602] on div "+" at bounding box center [1245, 599] width 137 height 18
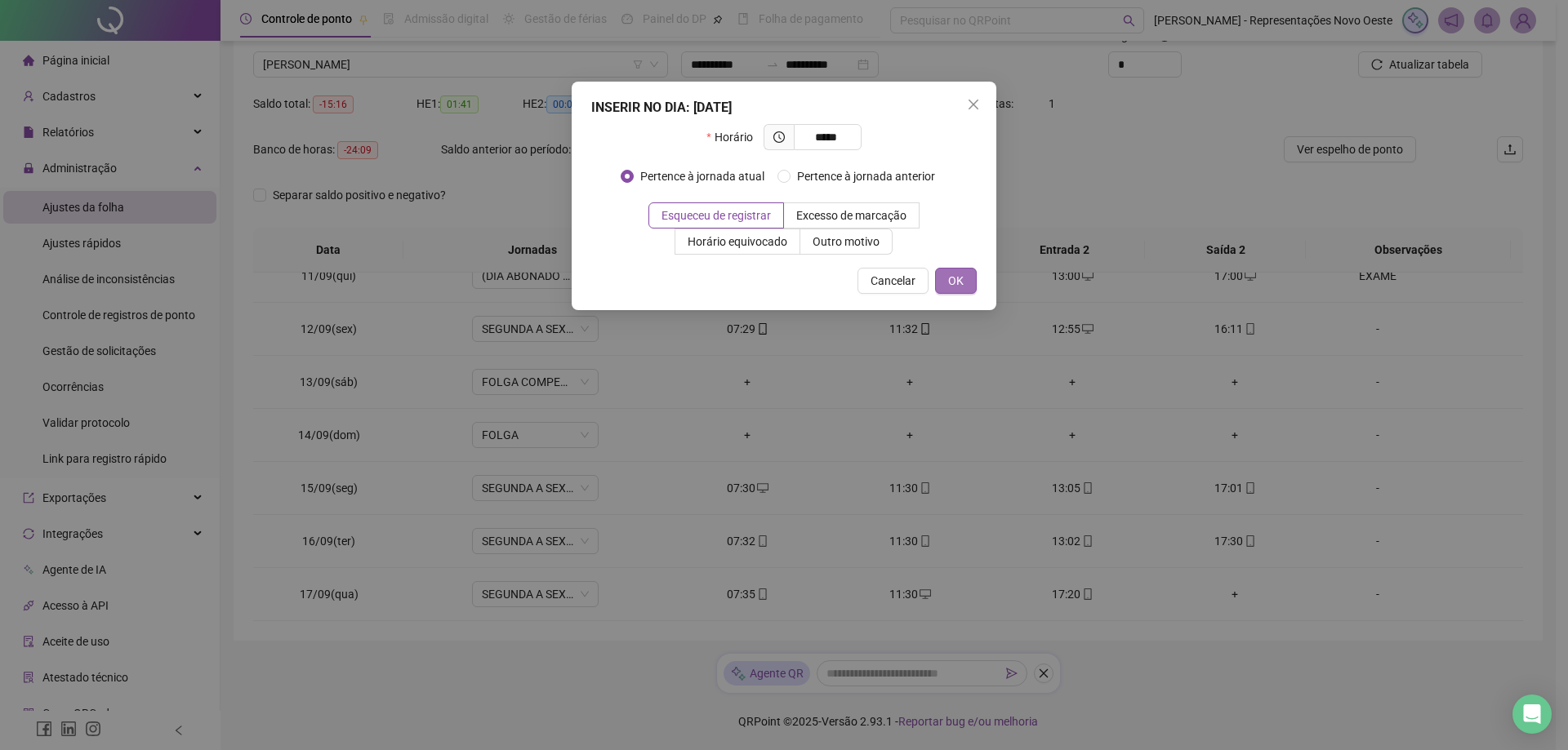
type input "*****"
click at [969, 280] on button "OK" at bounding box center [956, 281] width 42 height 26
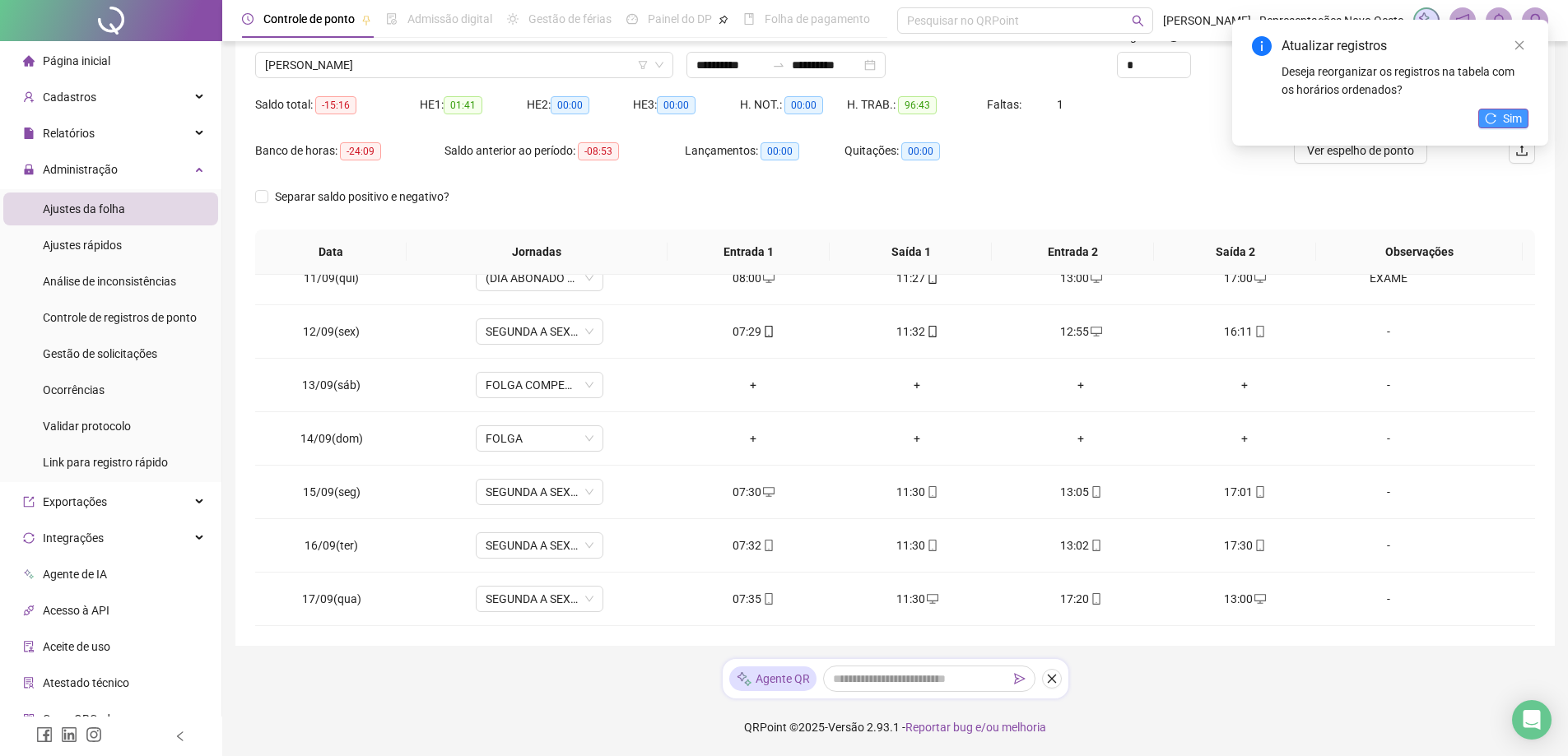
click at [1498, 113] on button "Sim" at bounding box center [1503, 118] width 51 height 20
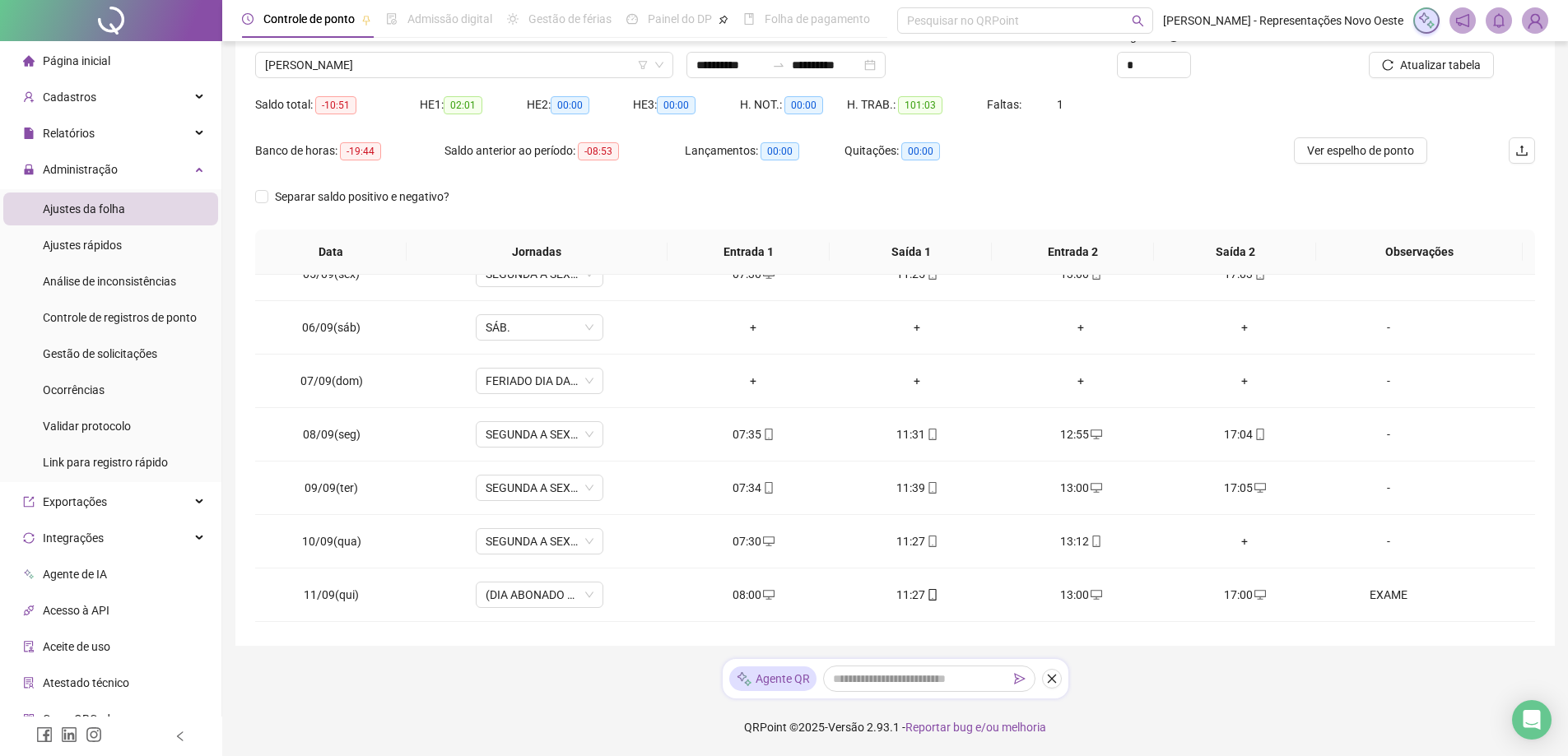
scroll to position [229, 0]
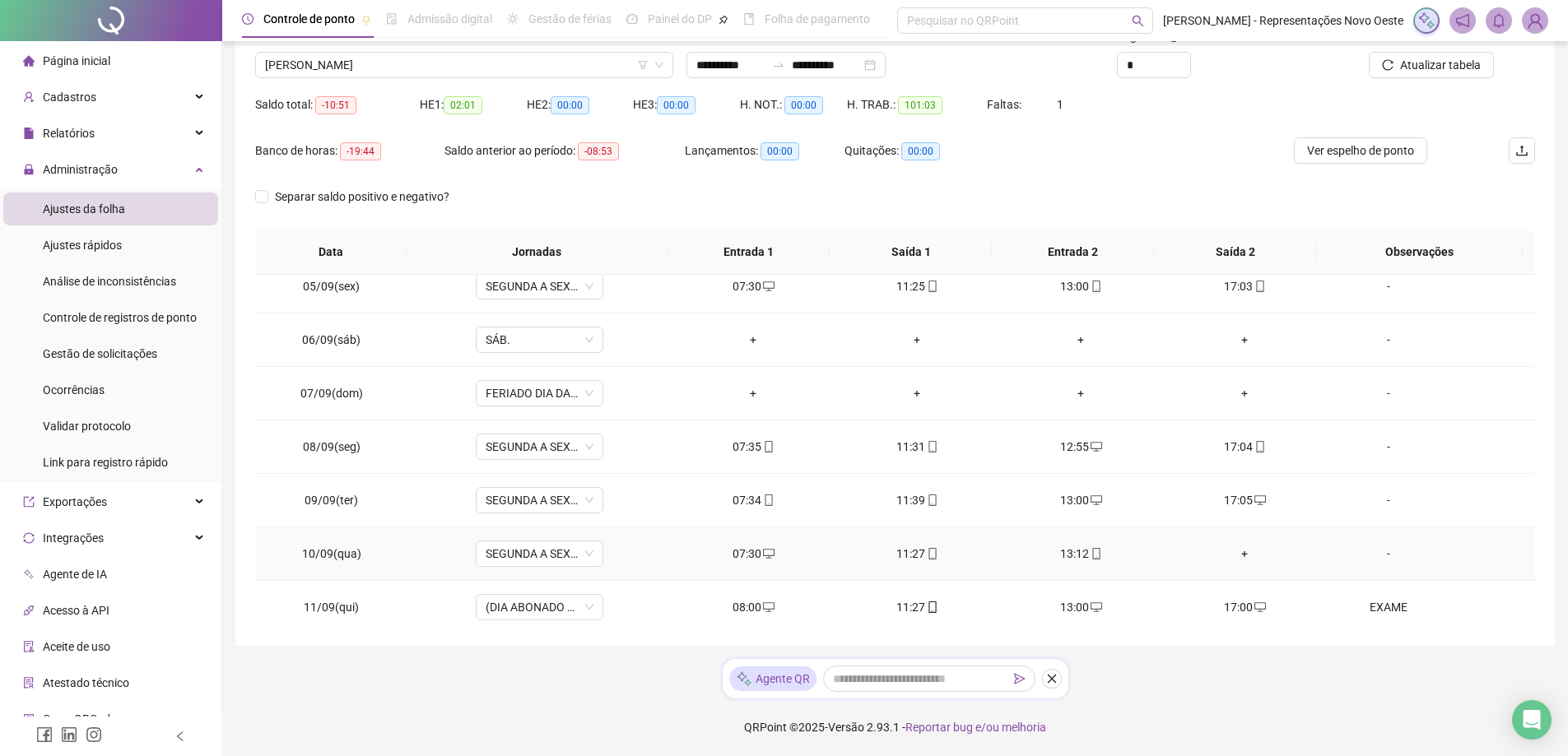
click at [1378, 552] on div "-" at bounding box center [1389, 554] width 97 height 18
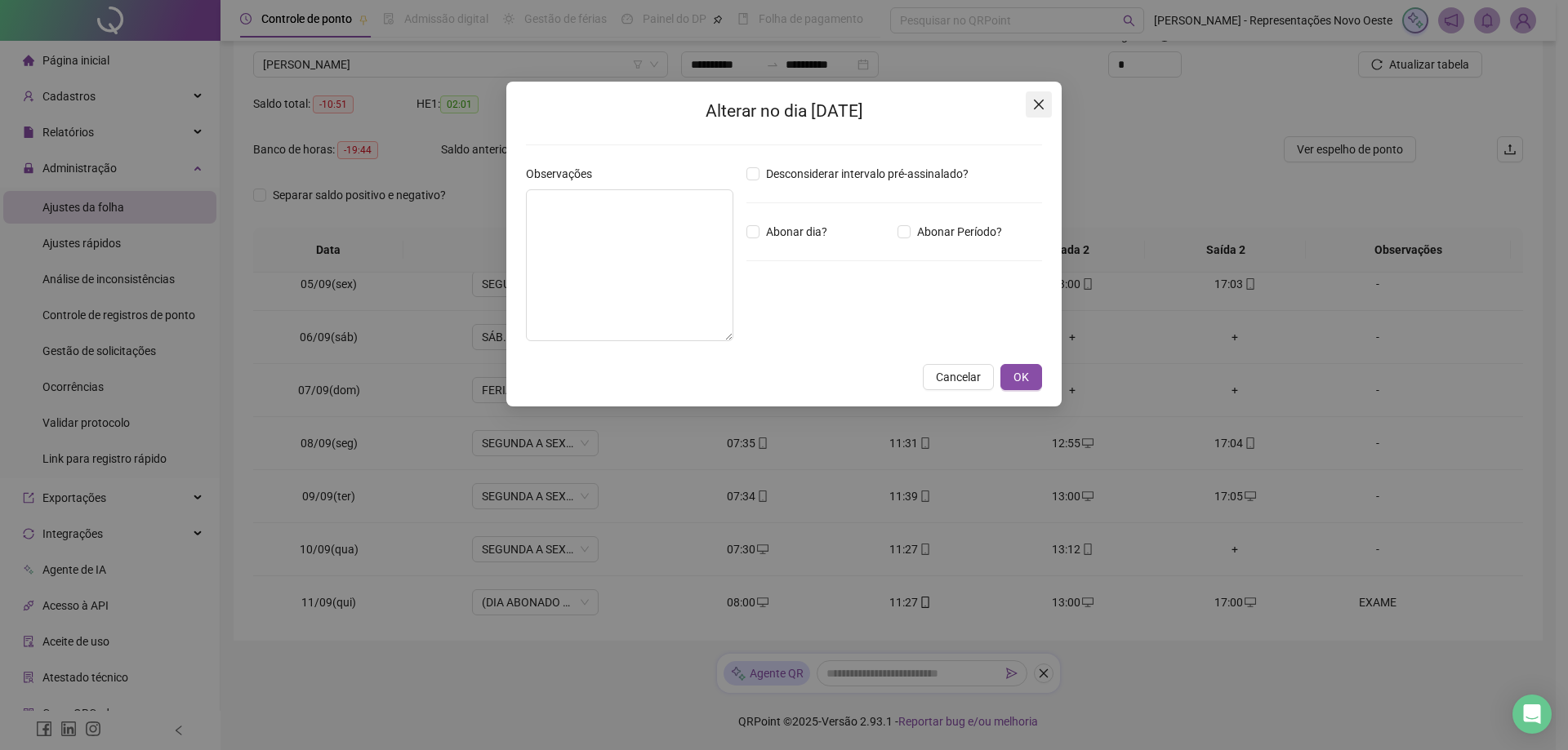
click at [1036, 97] on button "Close" at bounding box center [1038, 105] width 26 height 26
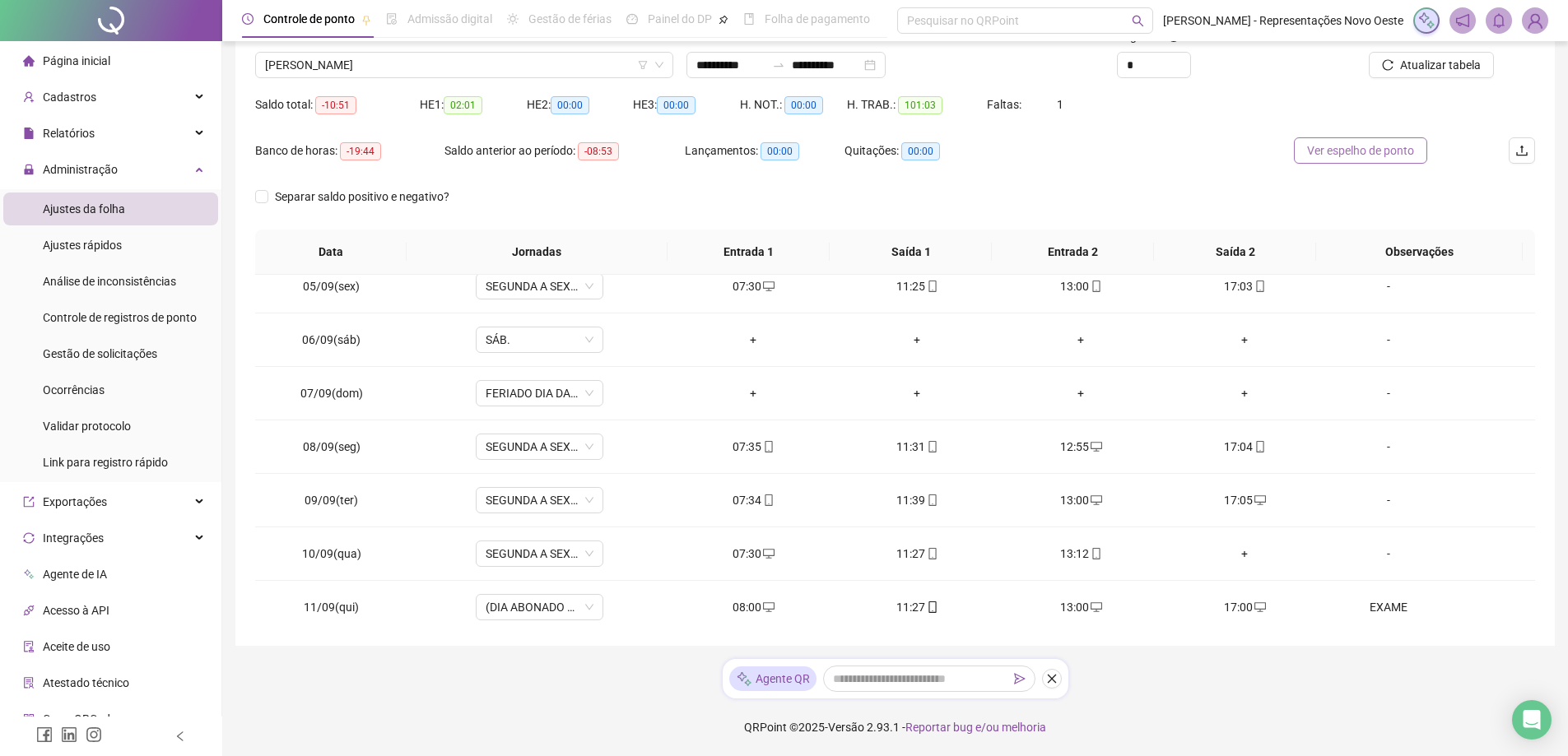
click at [1362, 155] on span "Ver espelho de ponto" at bounding box center [1360, 151] width 107 height 18
click at [140, 60] on li "Página inicial" at bounding box center [110, 61] width 214 height 33
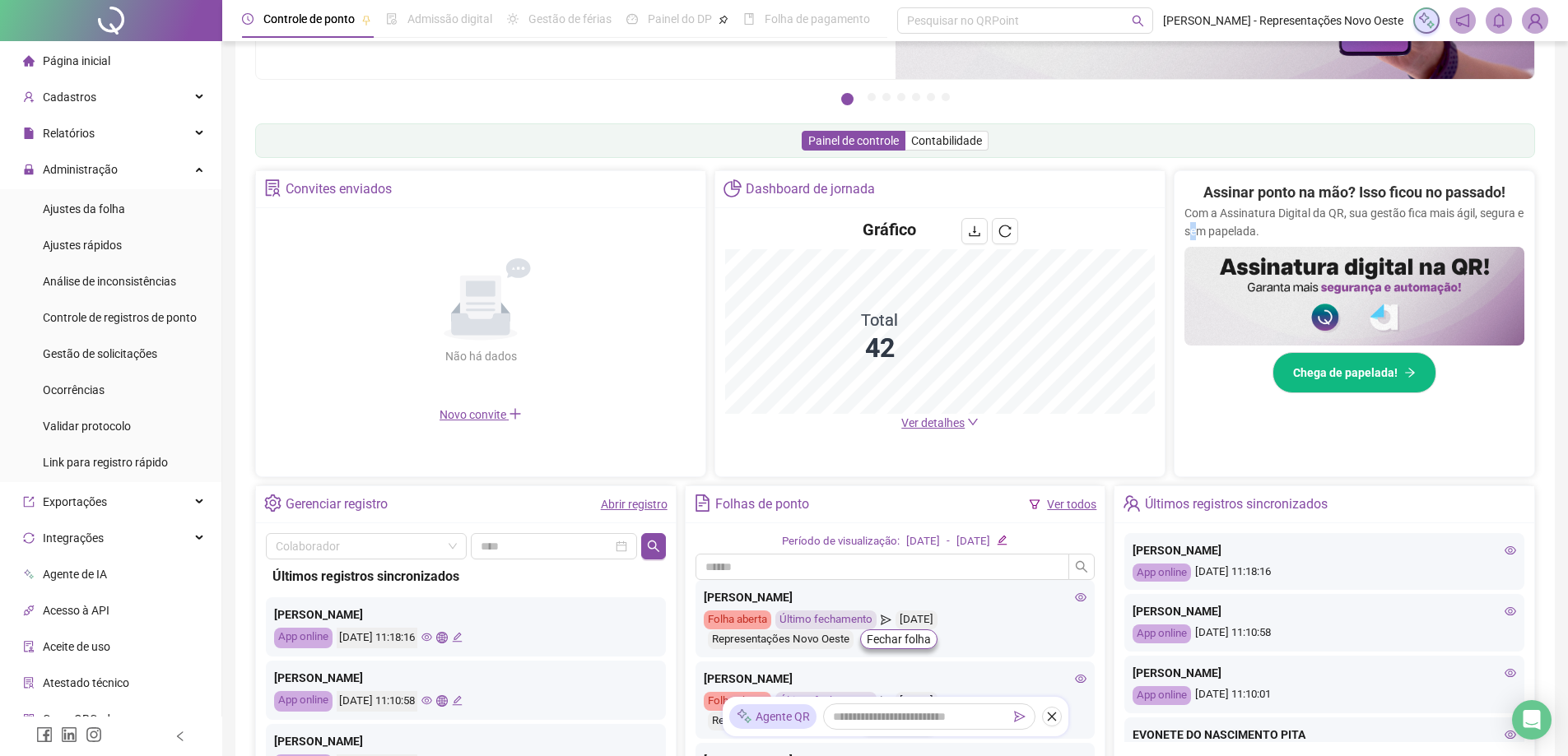
scroll to position [289, 0]
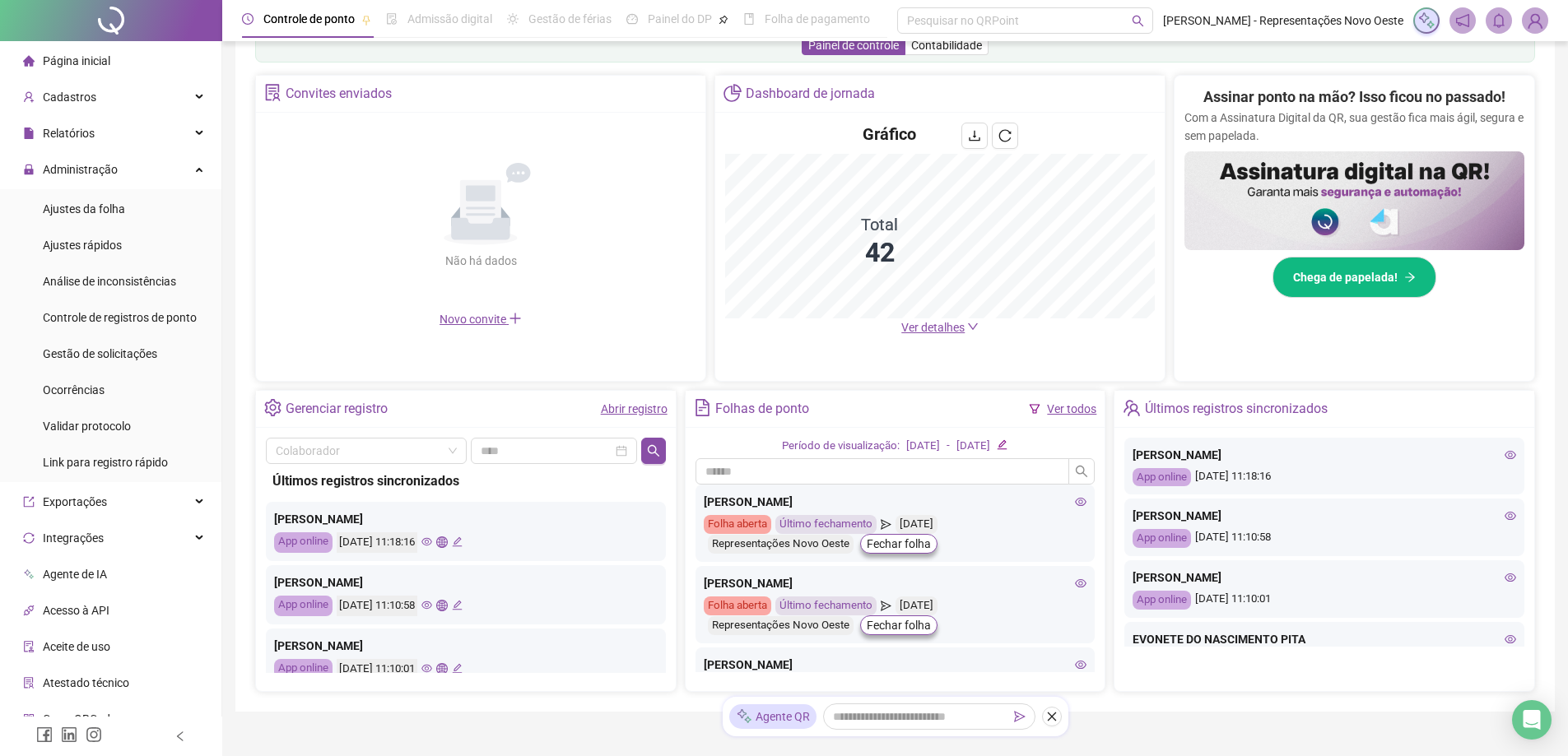
click at [941, 334] on span "Ver detalhes" at bounding box center [932, 328] width 63 height 13
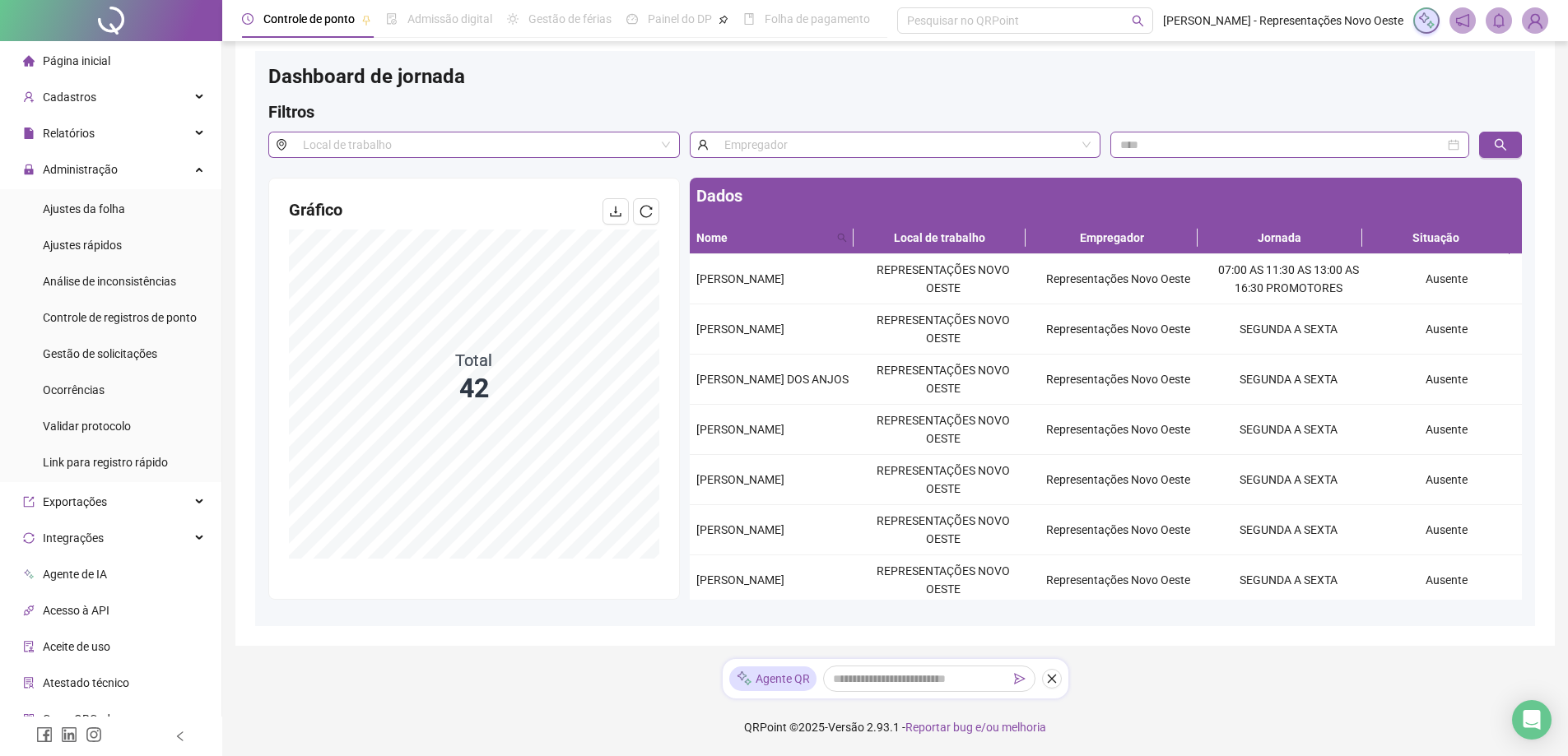
click at [147, 58] on li "Página inicial" at bounding box center [110, 61] width 214 height 33
